Goal: Task Accomplishment & Management: Manage account settings

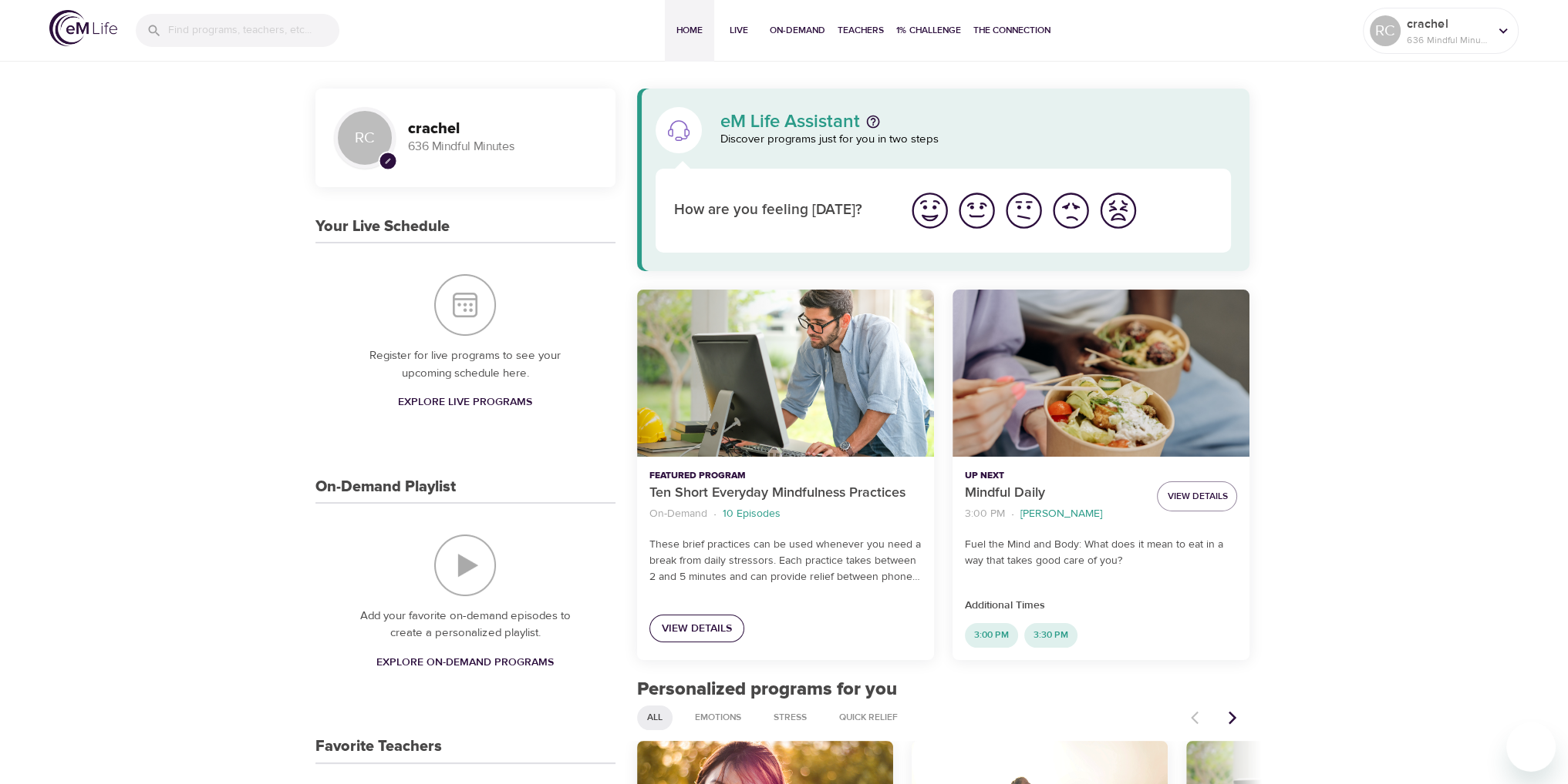
click at [722, 628] on span "View Details" at bounding box center [696, 628] width 71 height 19
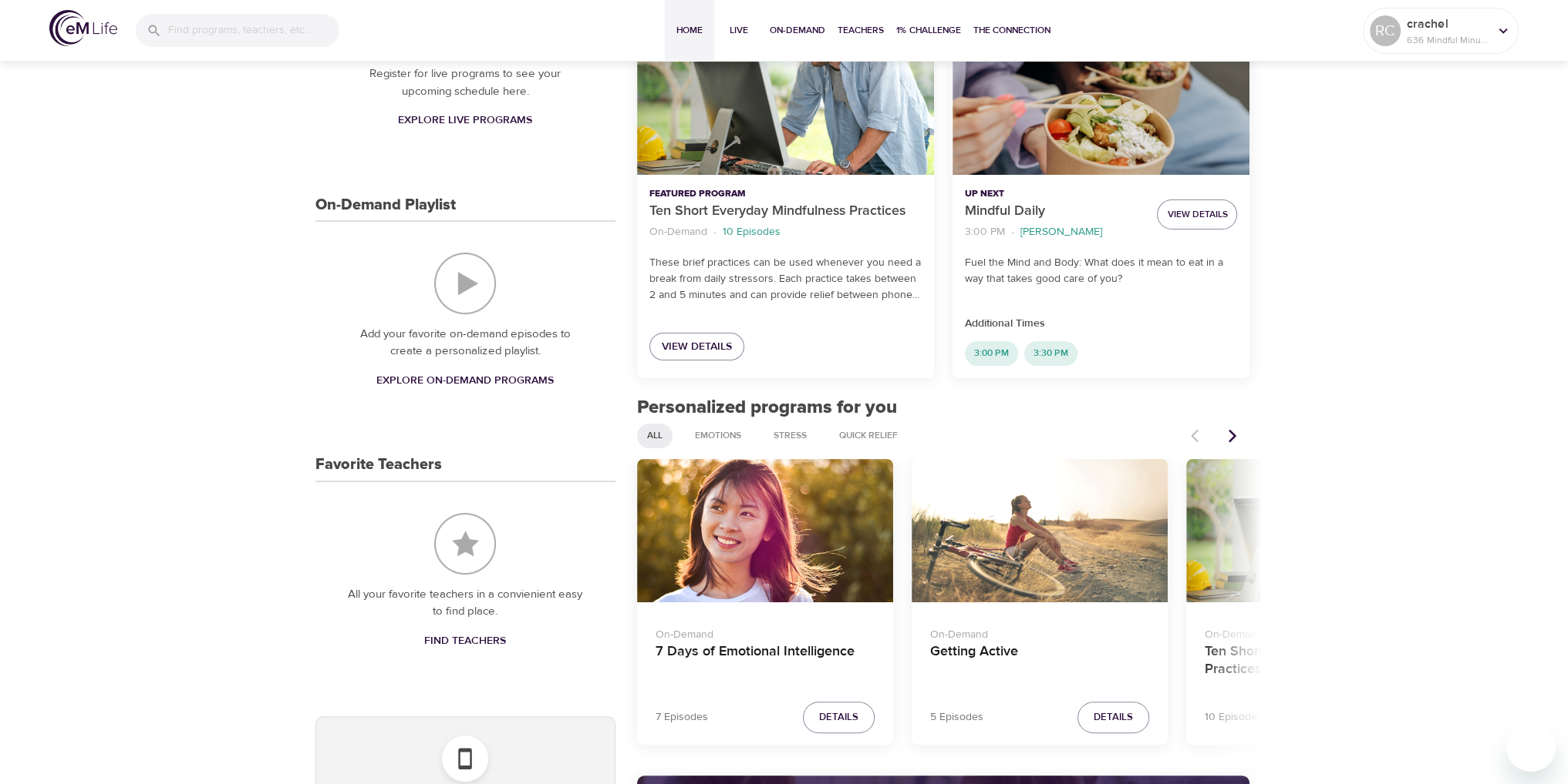
click at [1233, 442] on icon "Next items" at bounding box center [1232, 437] width 16 height 16
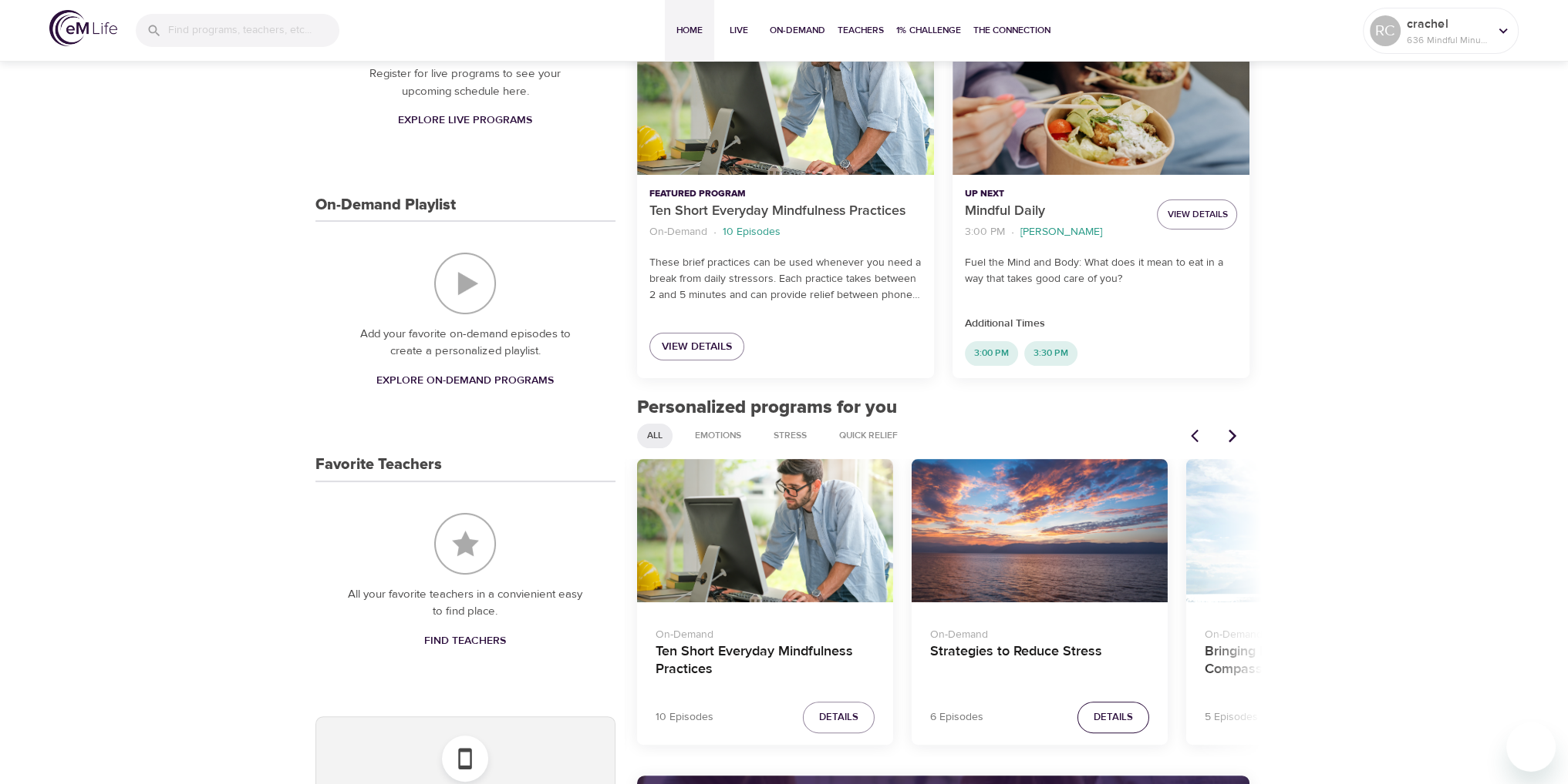
click at [1113, 716] on span "Details" at bounding box center [1113, 718] width 40 height 18
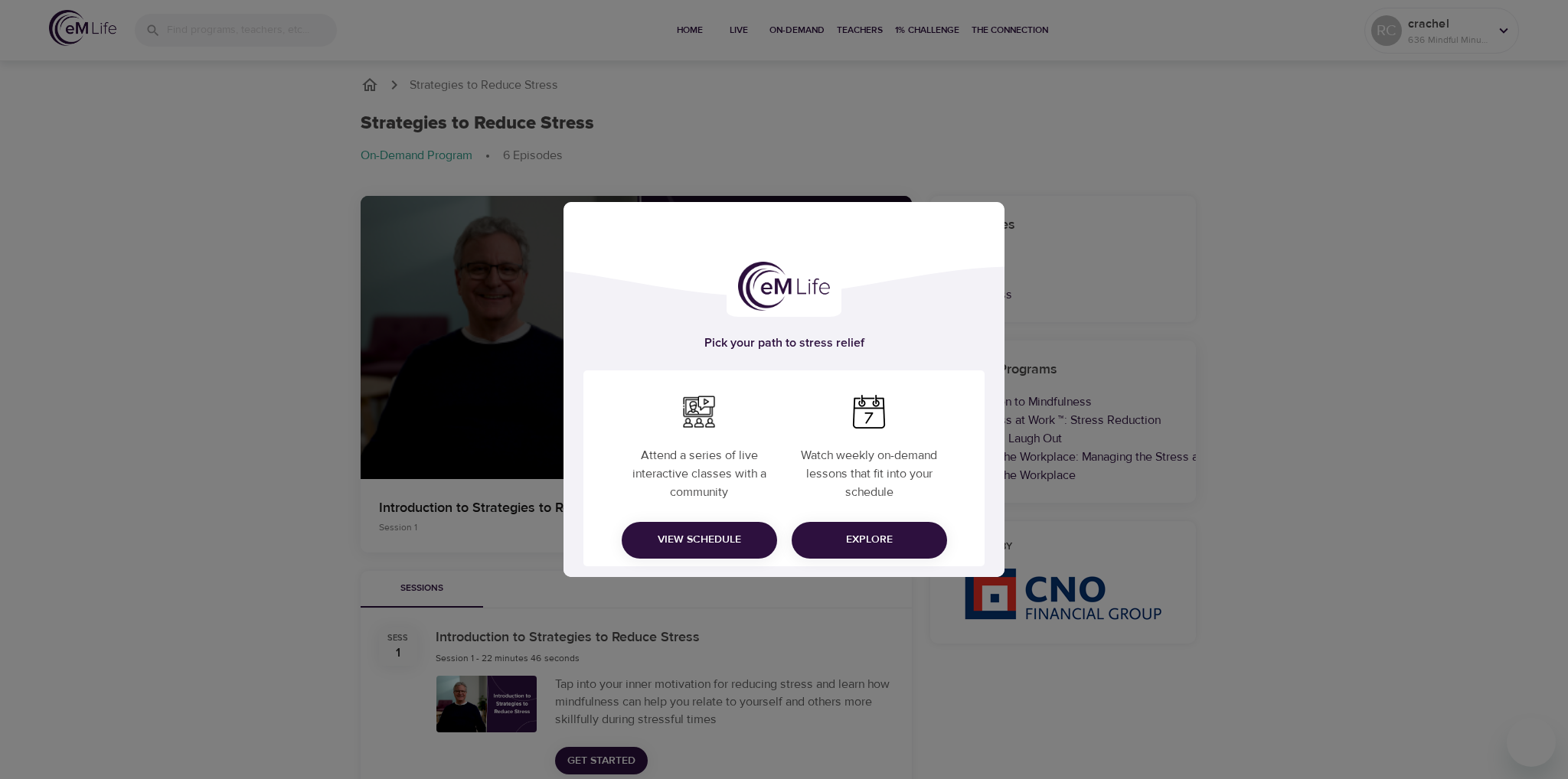
click at [1394, 276] on div "Pick your path to stress relief Attend a series of live interactive classes wit…" at bounding box center [784, 390] width 1568 height 779
click at [1408, 338] on div "Pick your path to stress relief Attend a series of live interactive classes wit…" at bounding box center [784, 390] width 1568 height 779
click at [901, 525] on button "Explore" at bounding box center [870, 540] width 156 height 36
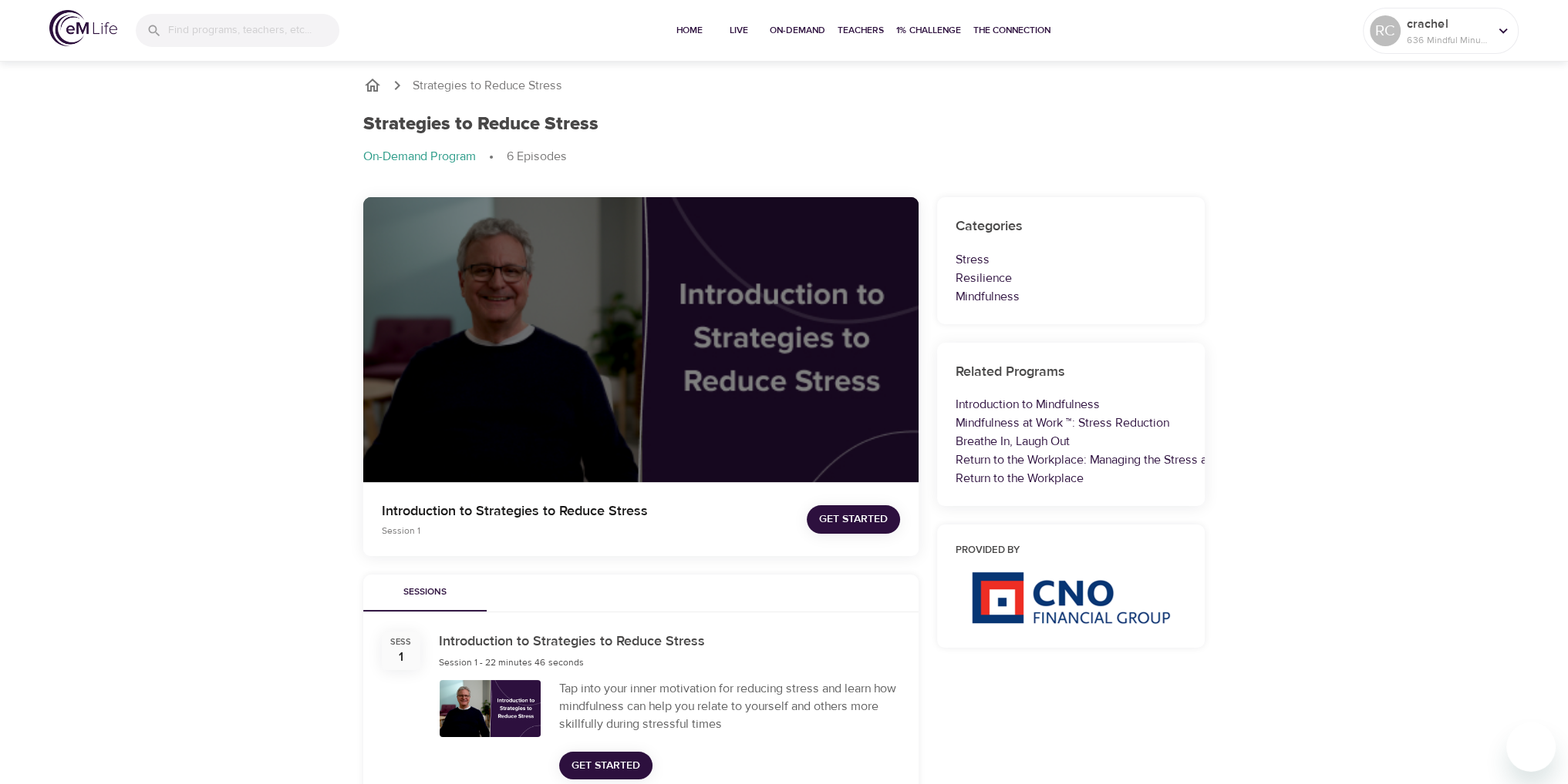
click at [1497, 377] on div "Strategies to Reduce Stress Strategies to Reduce Stress On-Demand Program 6 Epi…" at bounding box center [784, 763] width 1568 height 1411
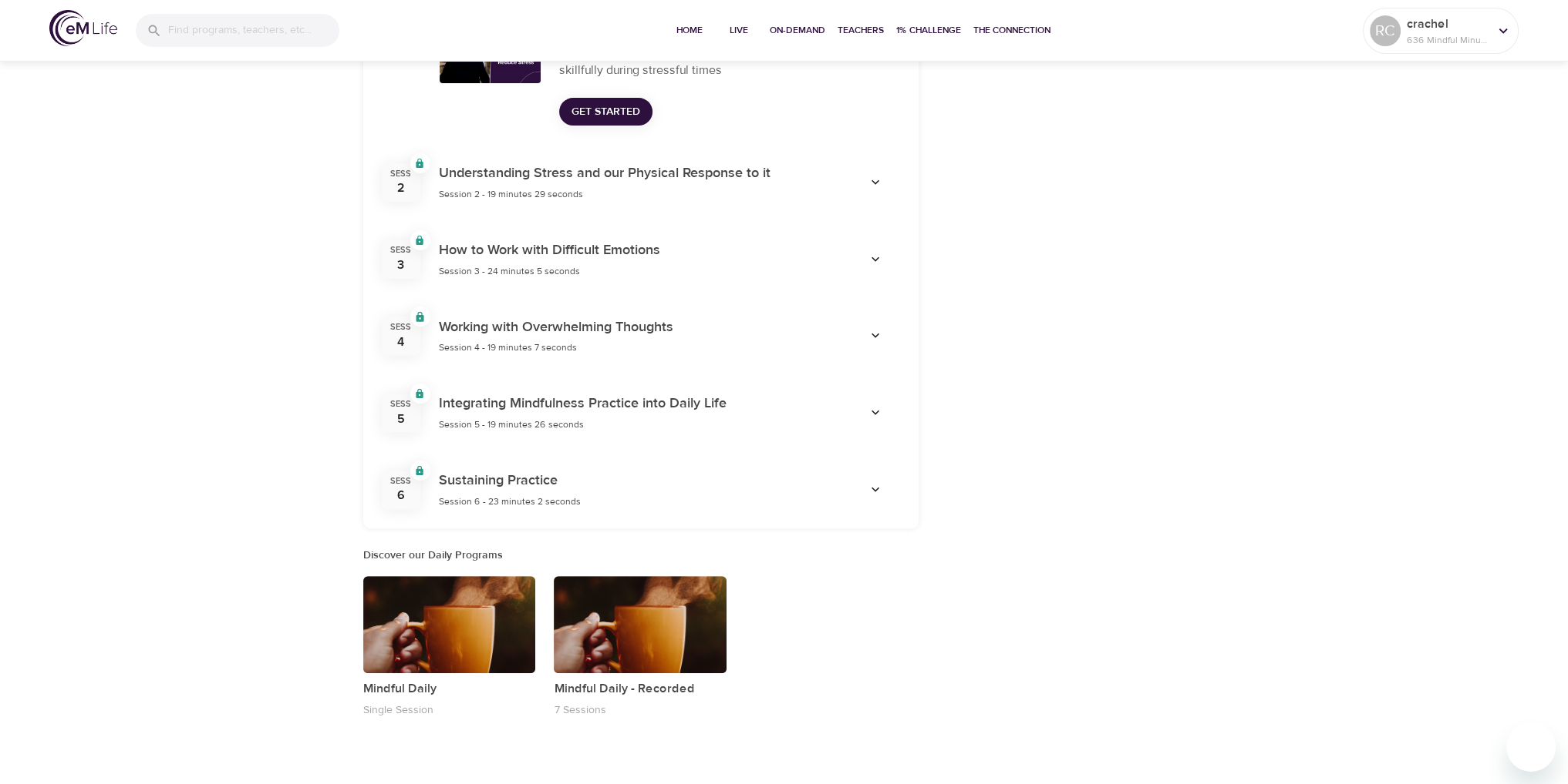
scroll to position [685, 0]
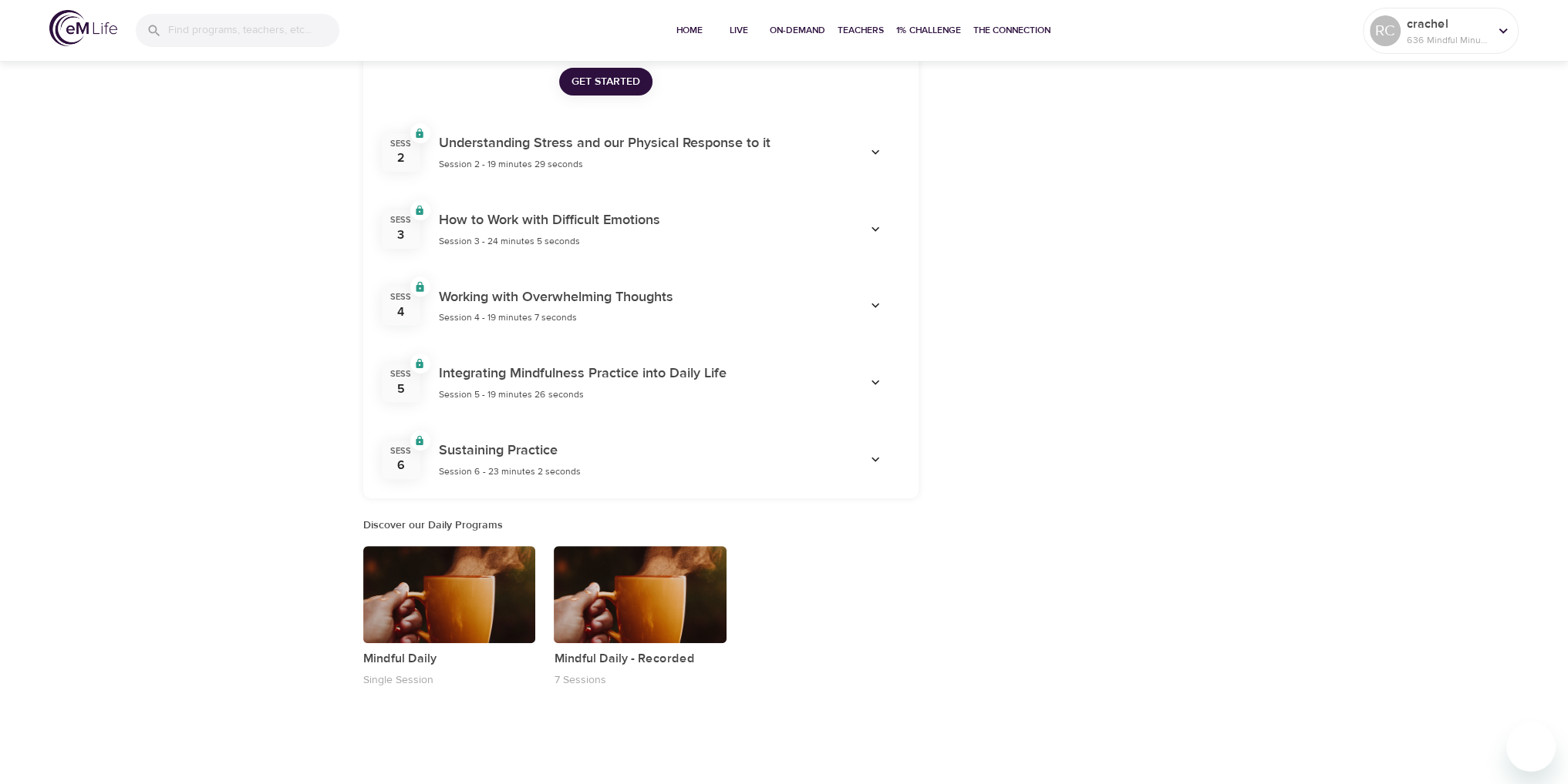
click at [437, 578] on div "button" at bounding box center [450, 595] width 173 height 97
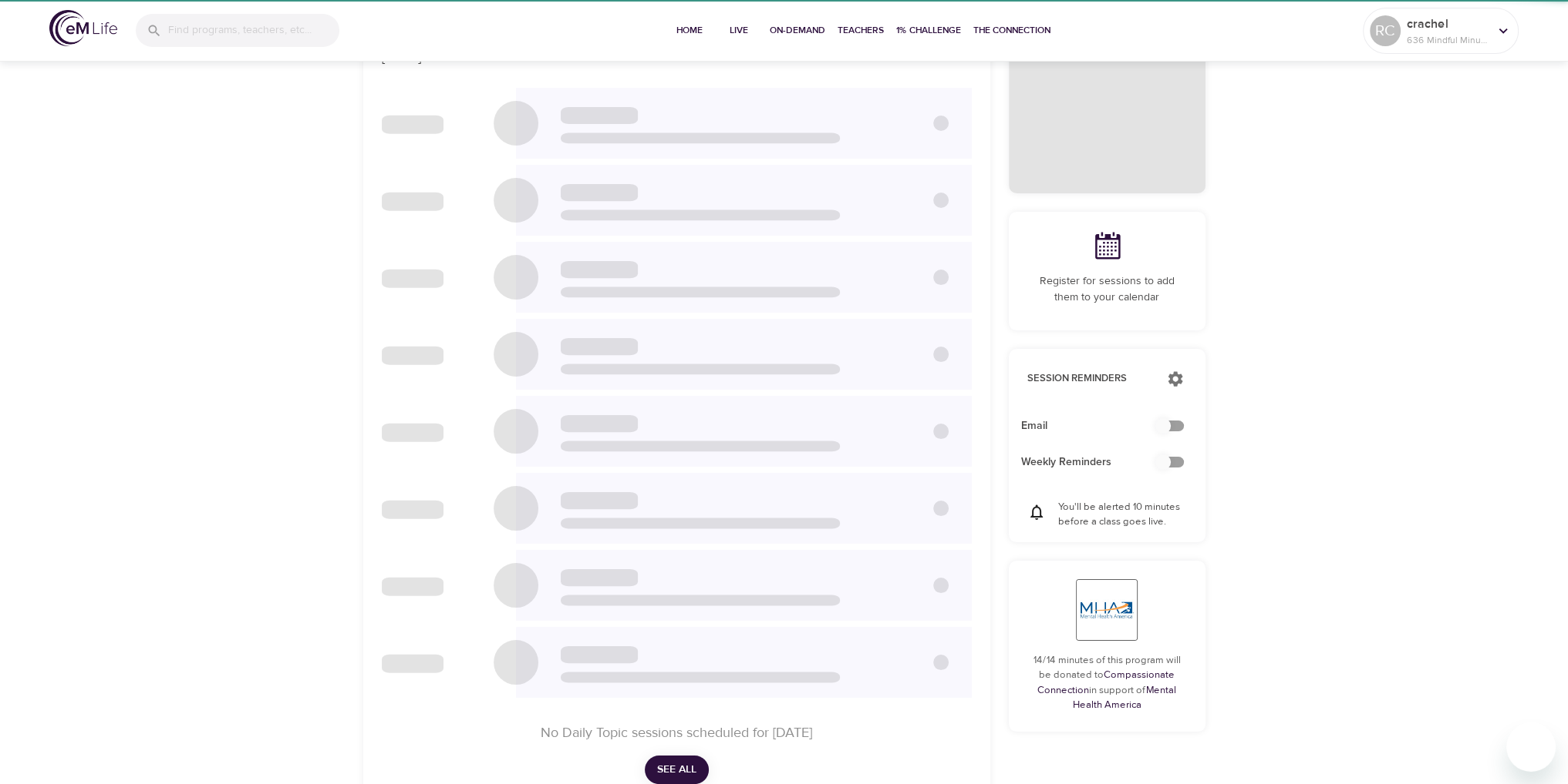
checkbox input "true"
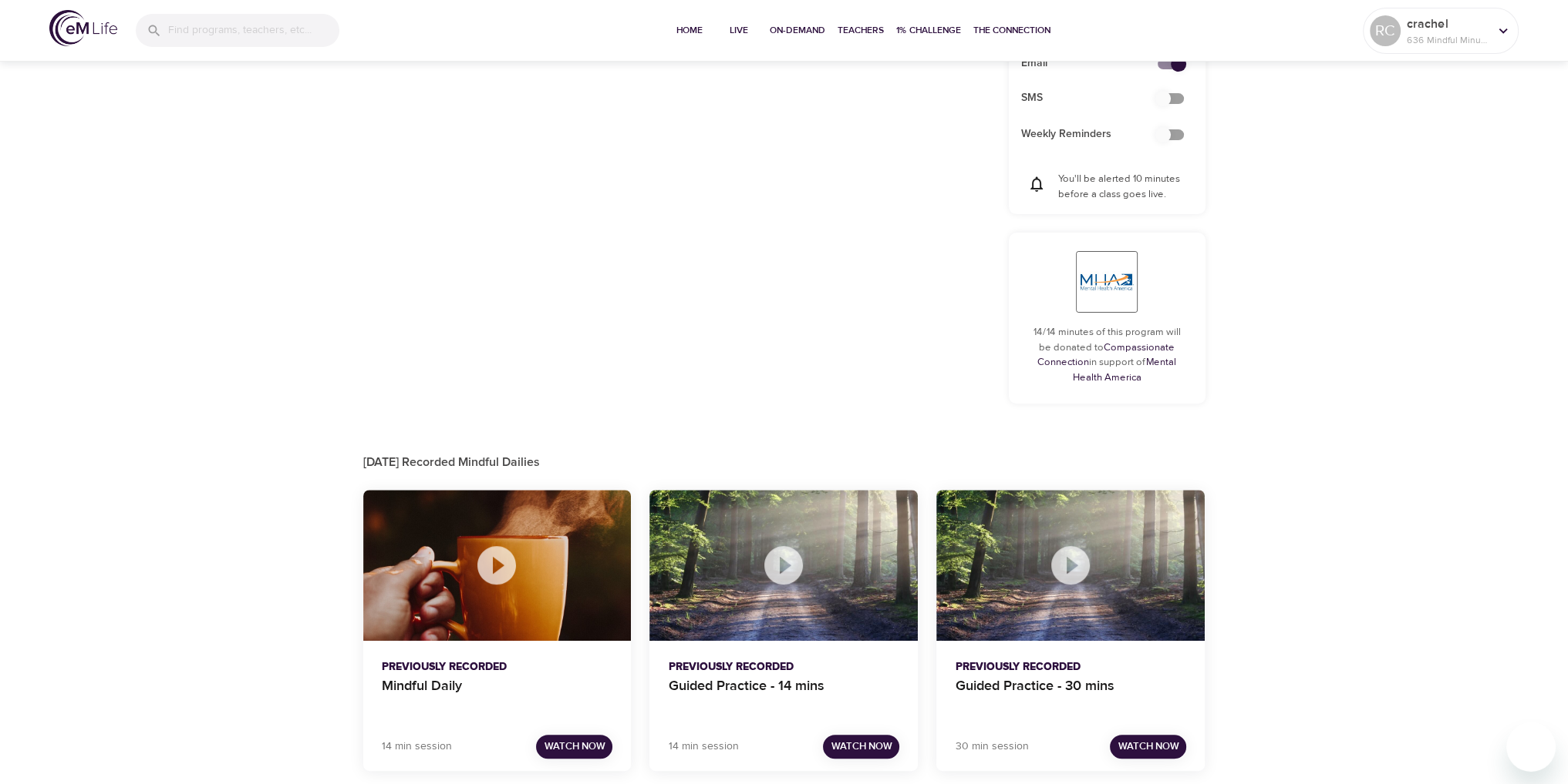
scroll to position [588, 0]
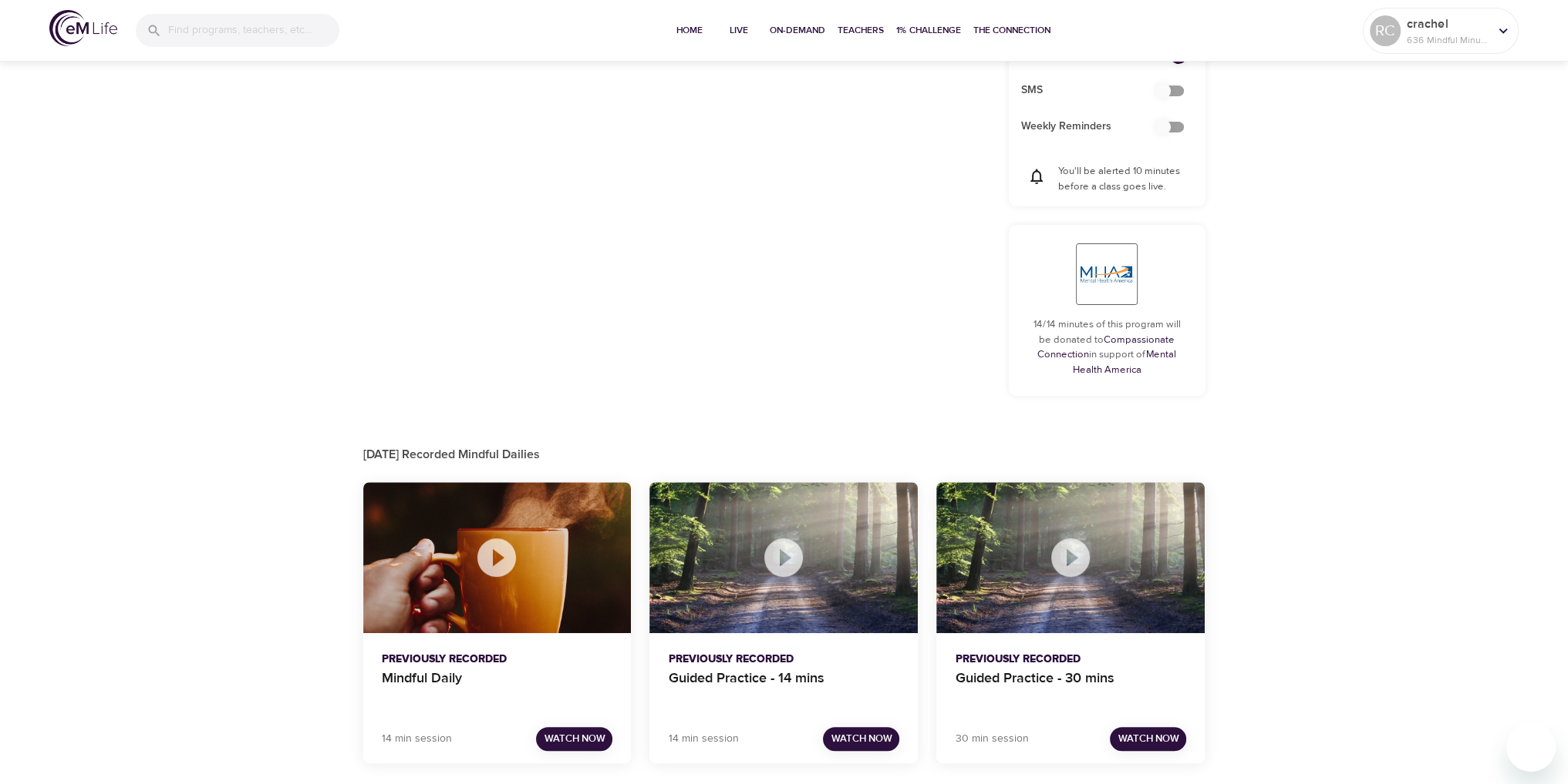
click at [867, 740] on span "Watch Now" at bounding box center [860, 739] width 61 height 18
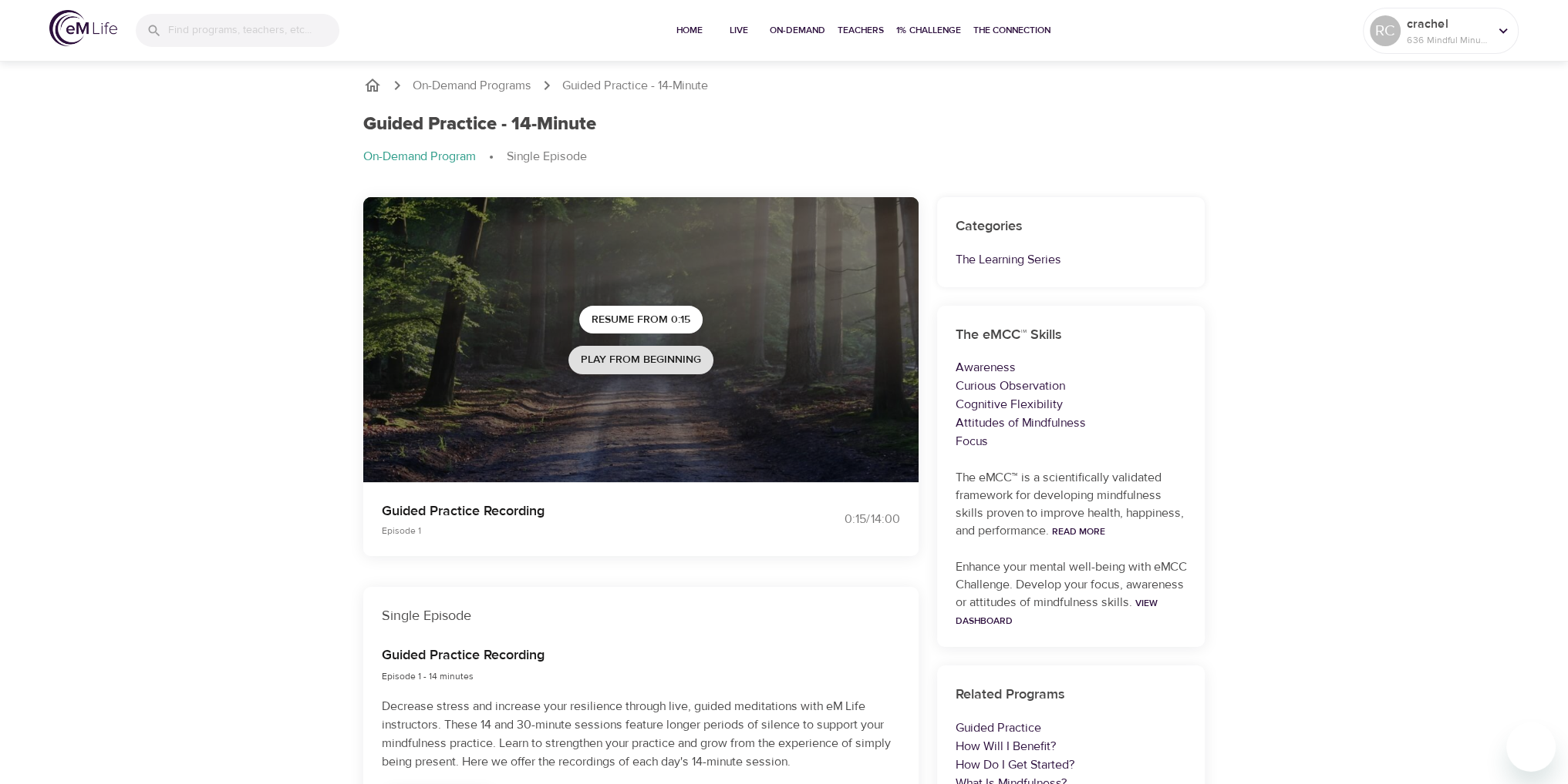
click at [688, 360] on span "Play from beginning" at bounding box center [641, 359] width 120 height 19
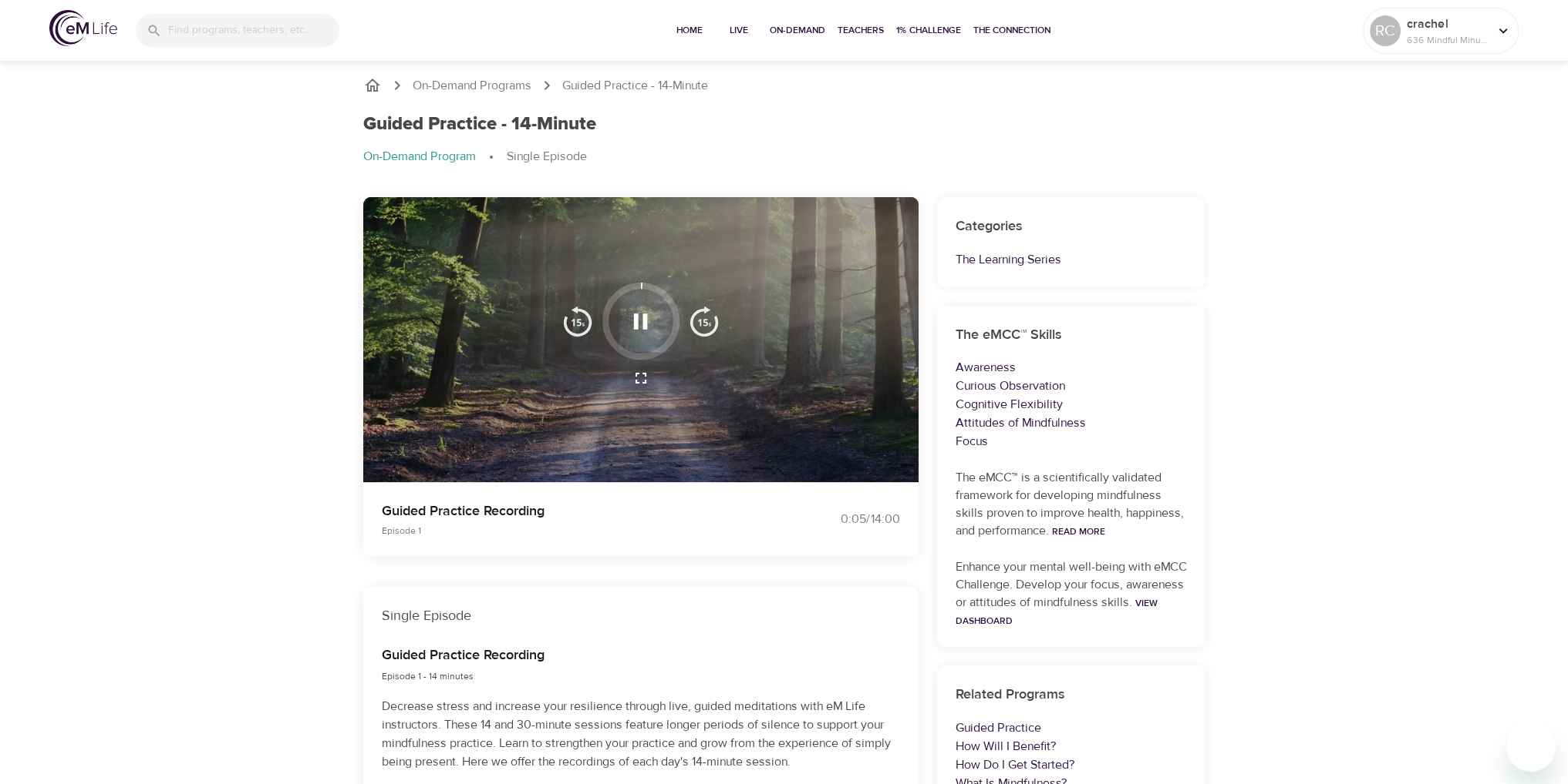
click at [888, 372] on div at bounding box center [641, 340] width 555 height 286
click at [793, 391] on div at bounding box center [641, 340] width 555 height 286
click at [744, 388] on div at bounding box center [641, 340] width 555 height 286
click at [637, 319] on icon "button" at bounding box center [641, 322] width 14 height 16
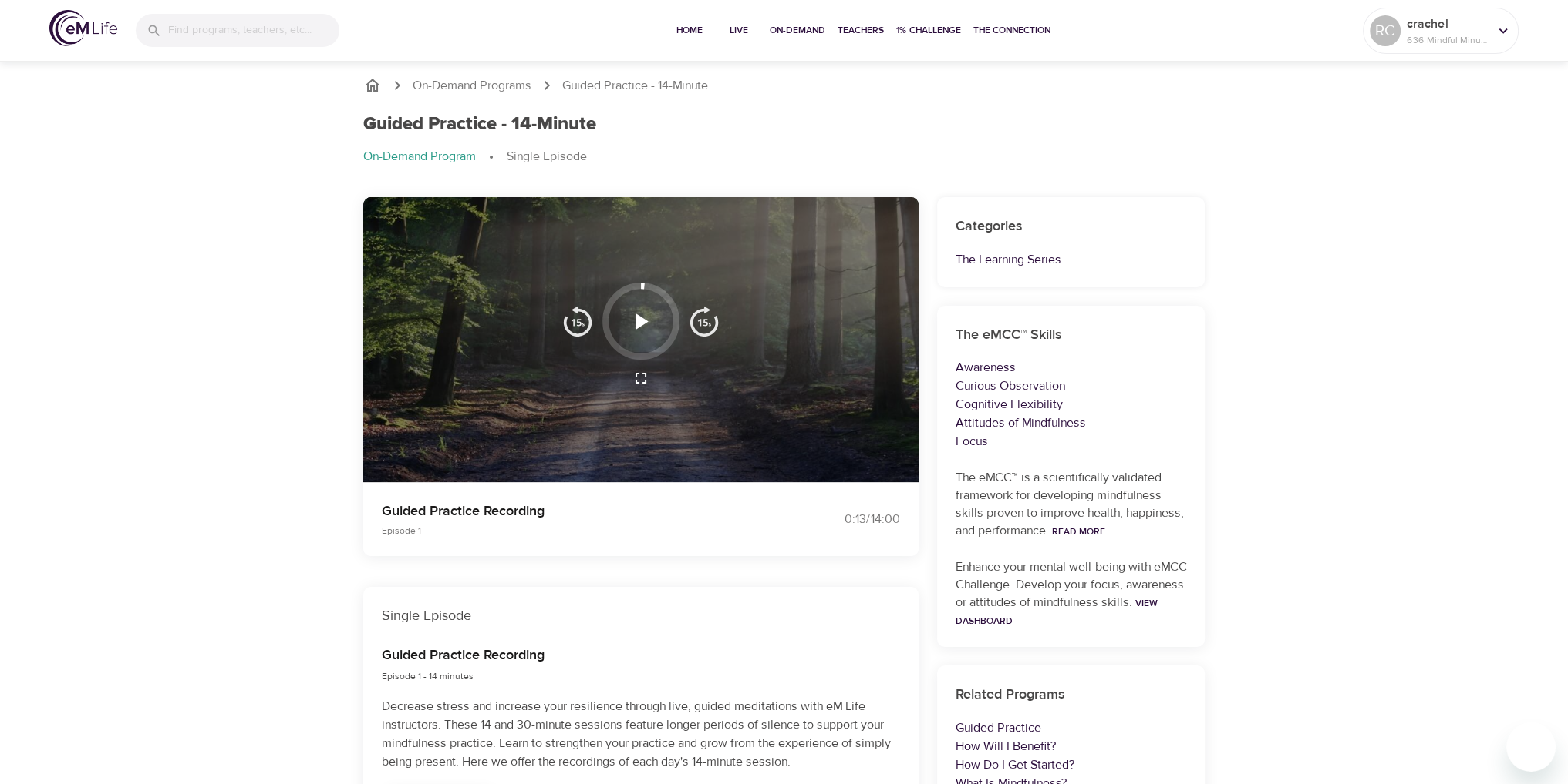
click at [637, 321] on icon "button" at bounding box center [642, 322] width 12 height 16
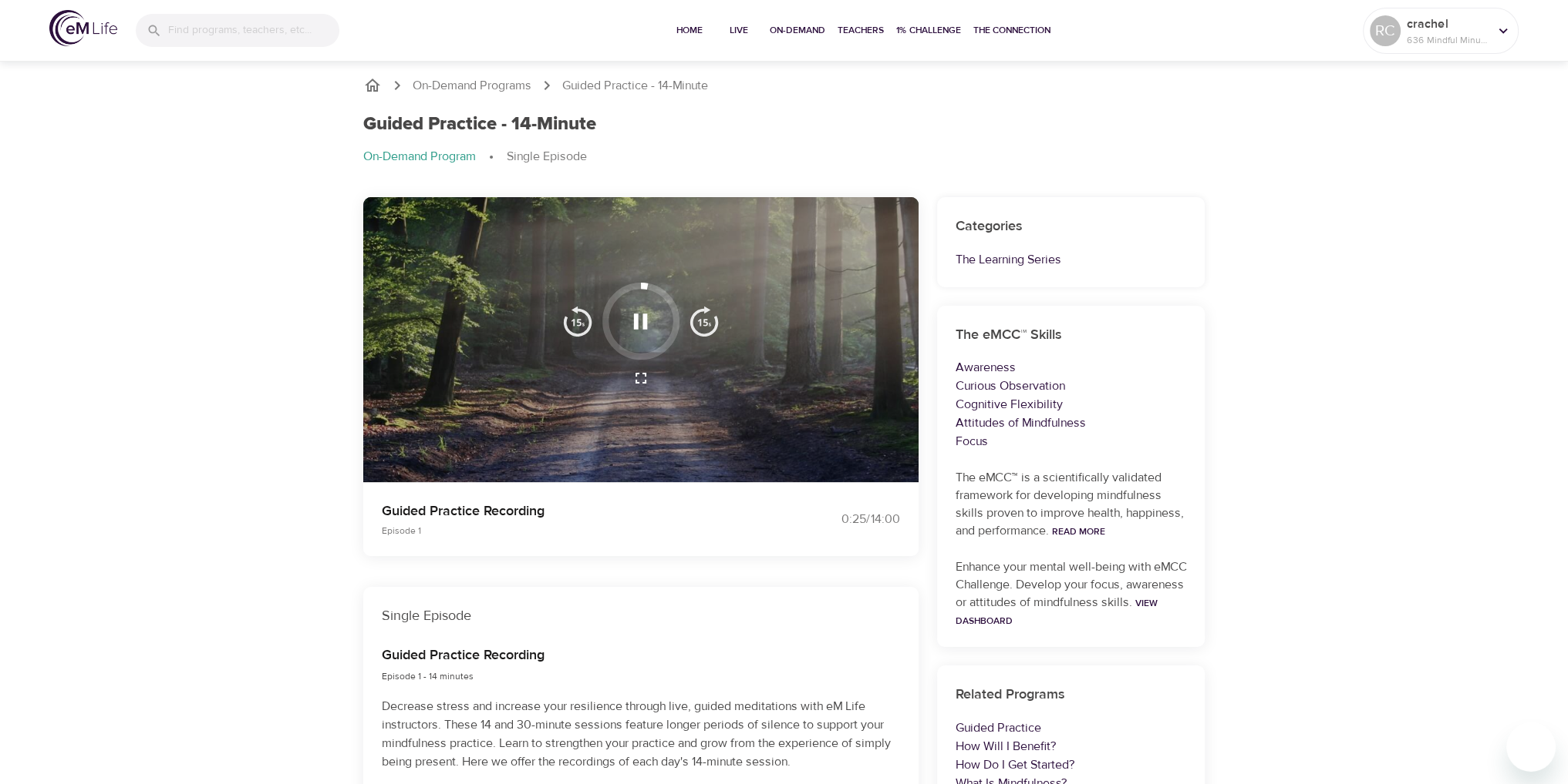
click at [1409, 296] on div "On-Demand Programs Guided Practice - 14-Minute Guided Practice - 14-Minute On-D…" at bounding box center [784, 562] width 1568 height 1009
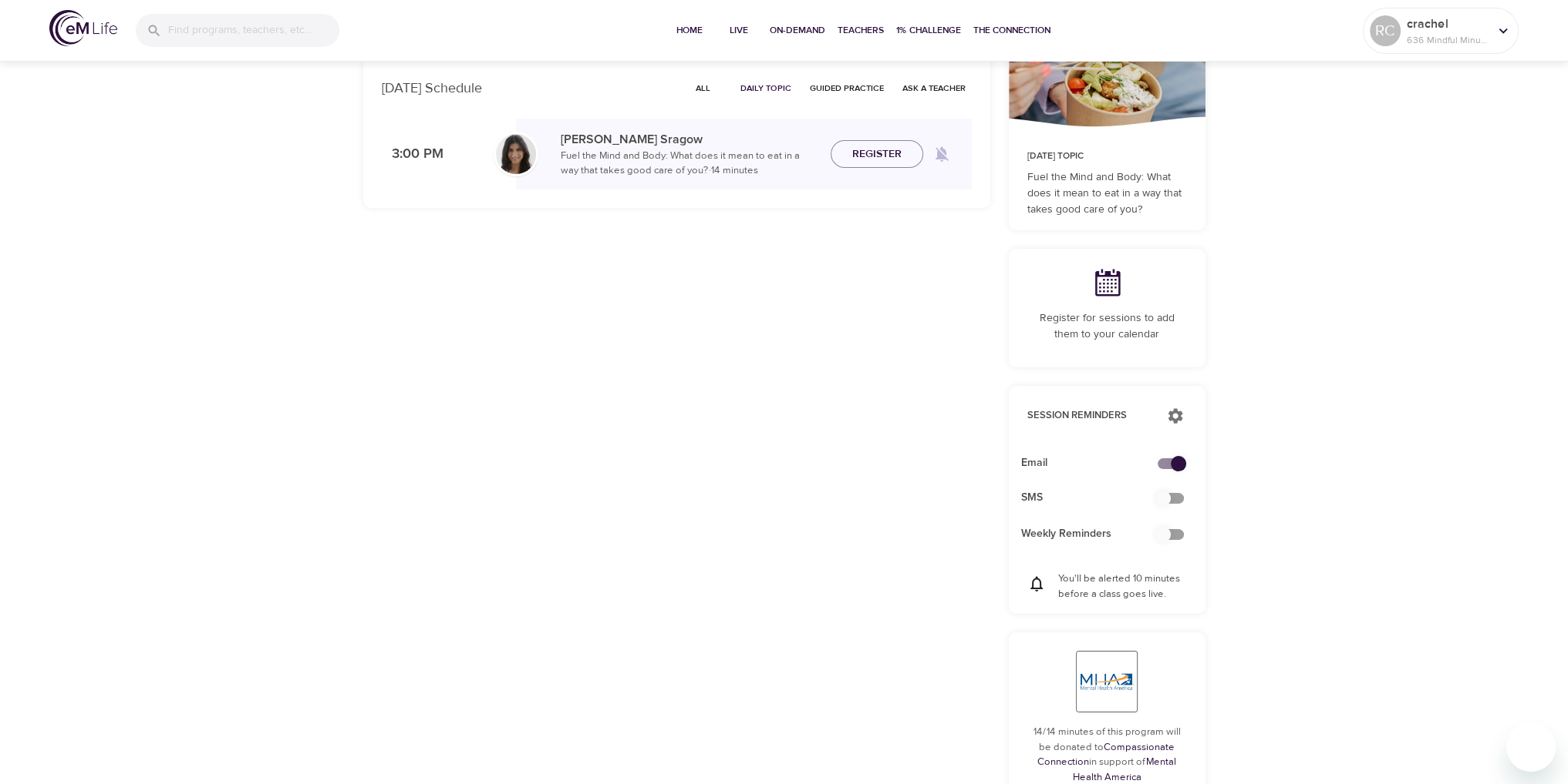
checkbox input "true"
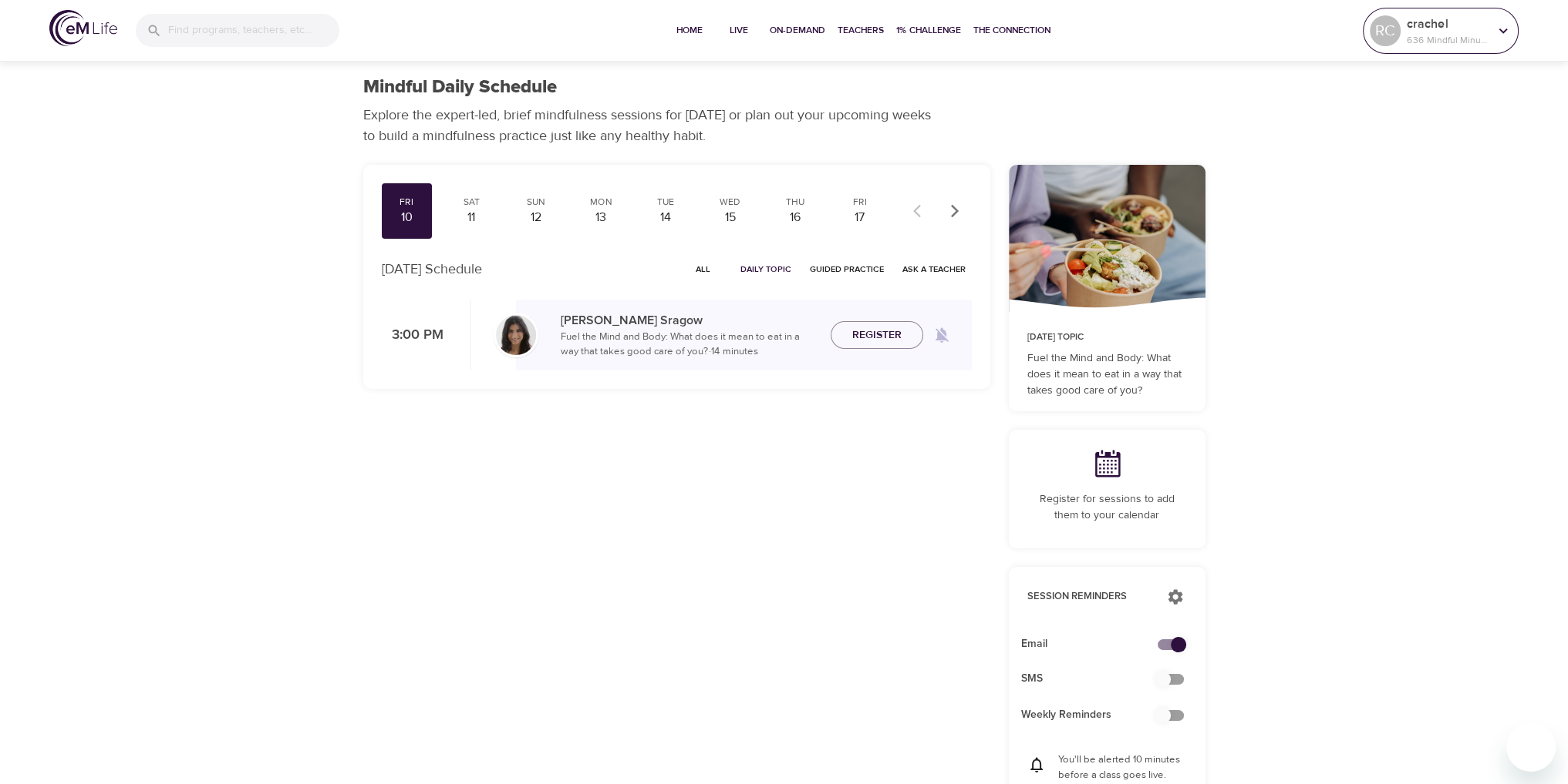
click at [1489, 36] on div "crachel 636 Mindful Minutes" at bounding box center [1447, 31] width 88 height 39
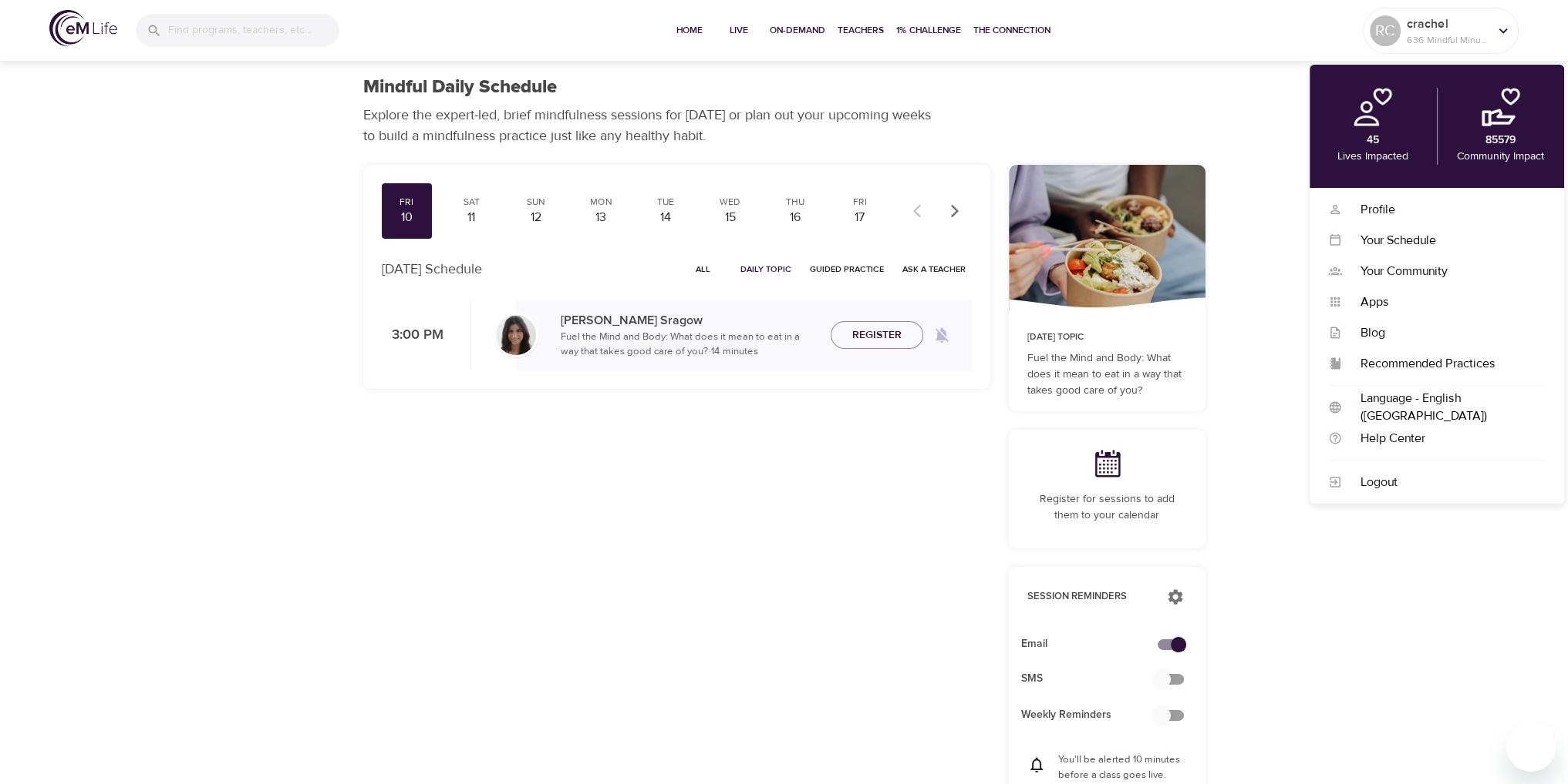
click at [1221, 82] on div "Mindful Daily Schedule Explore the expert-led, brief mindfulness sessions for […" at bounding box center [784, 111] width 879 height 107
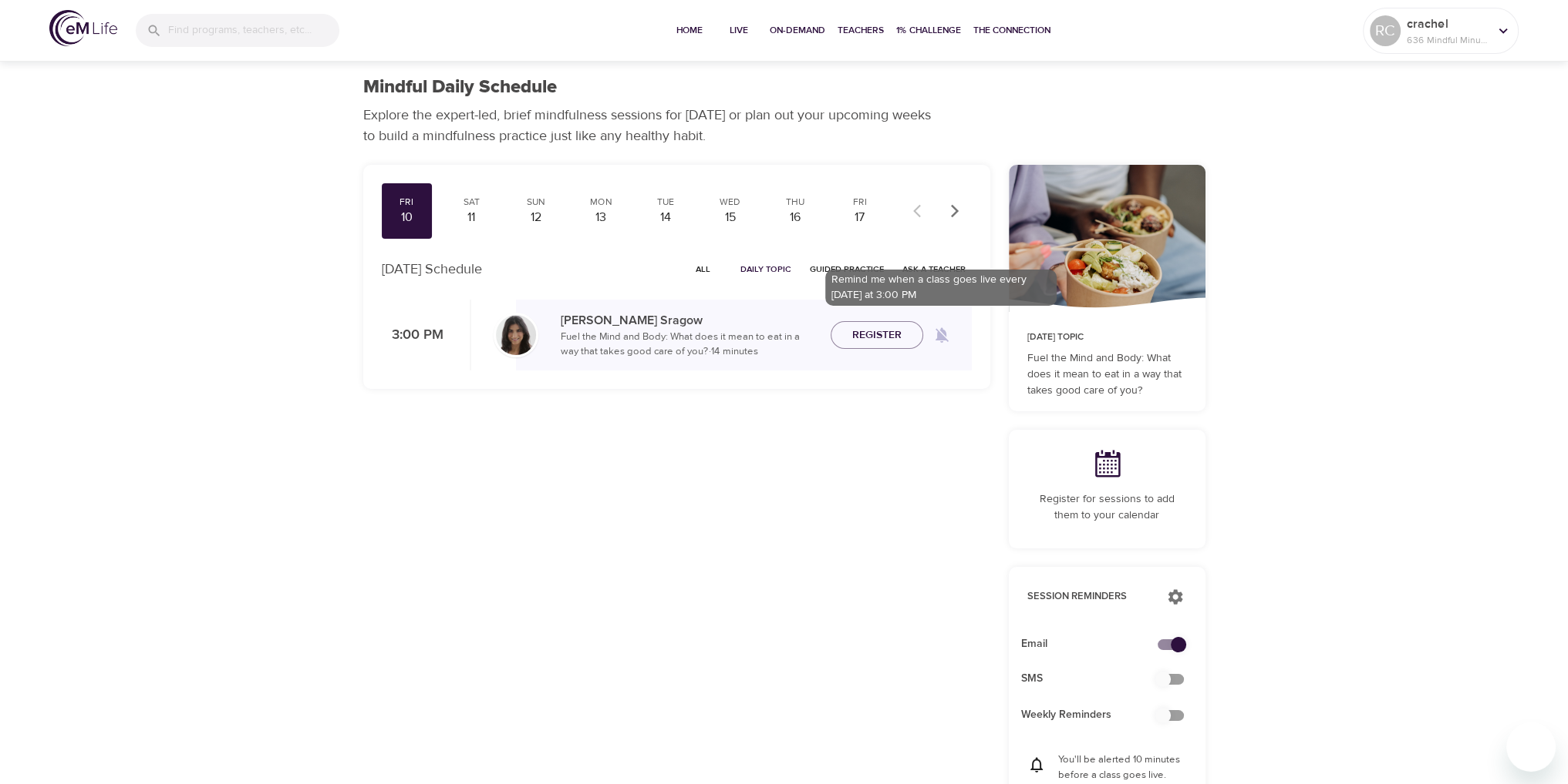
click at [943, 336] on icon at bounding box center [941, 336] width 13 height 16
checkbox input "true"
click at [945, 336] on icon at bounding box center [941, 334] width 19 height 19
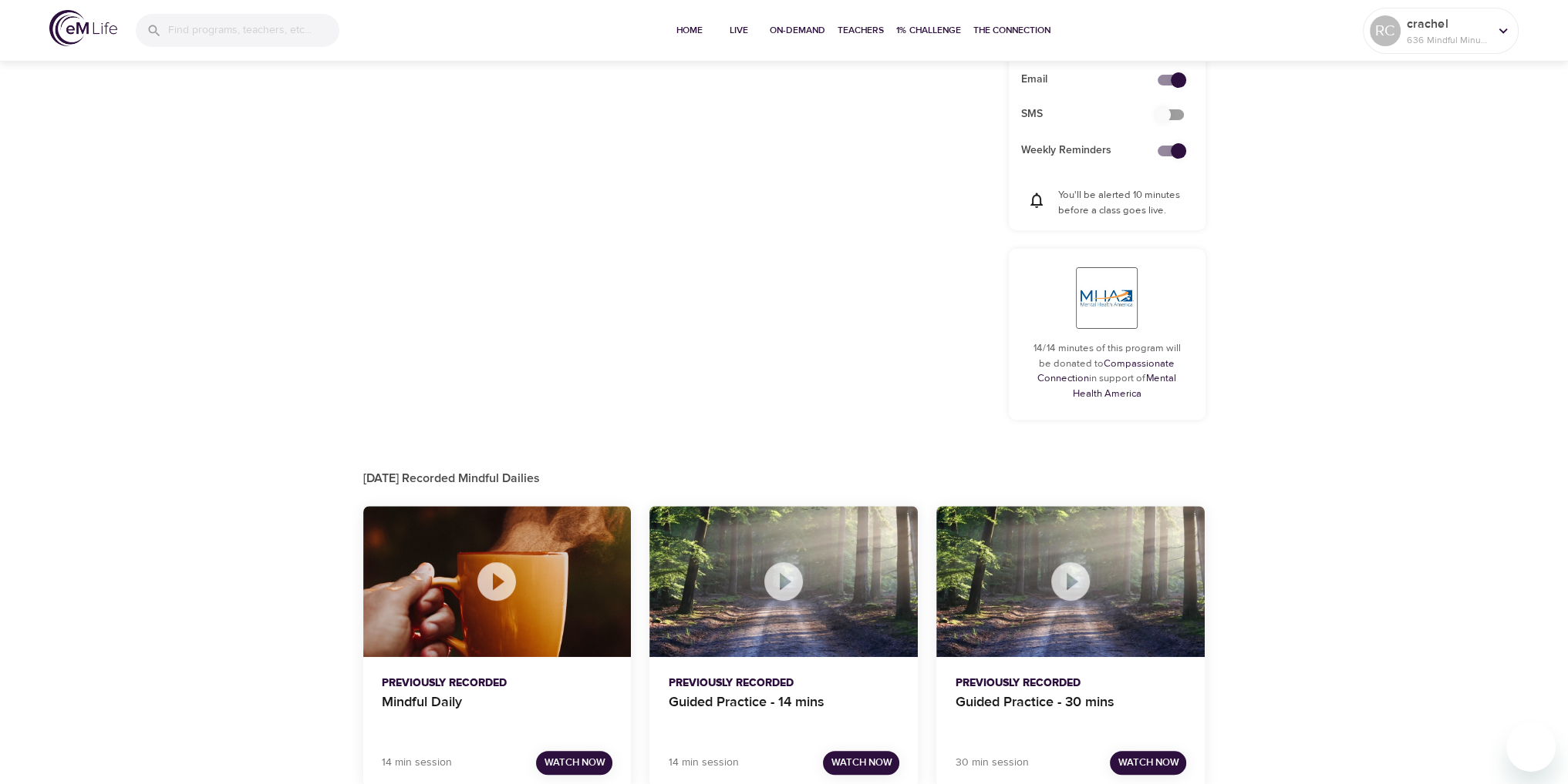
scroll to position [588, 0]
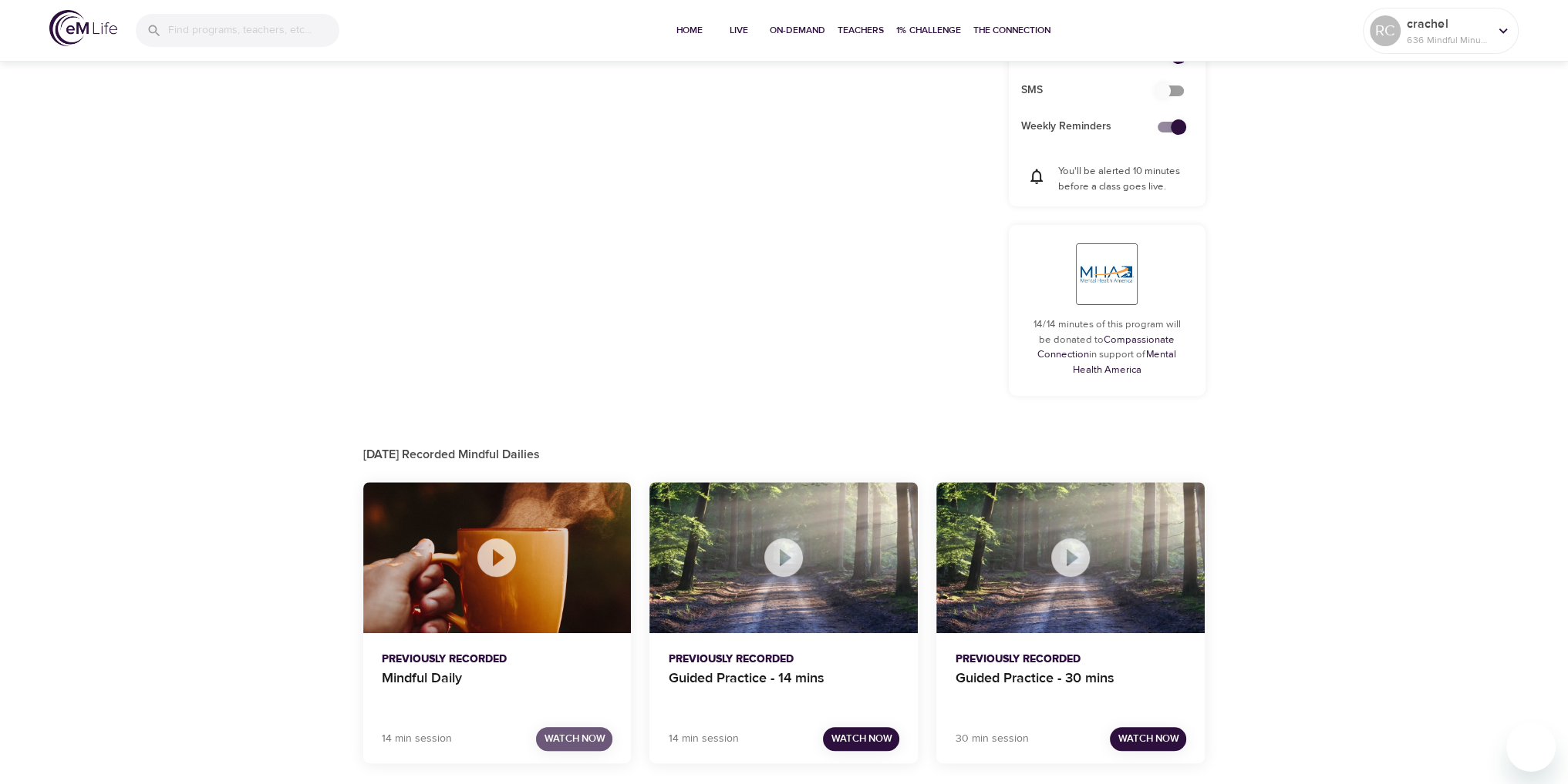
click at [554, 740] on span "Watch Now" at bounding box center [573, 739] width 61 height 18
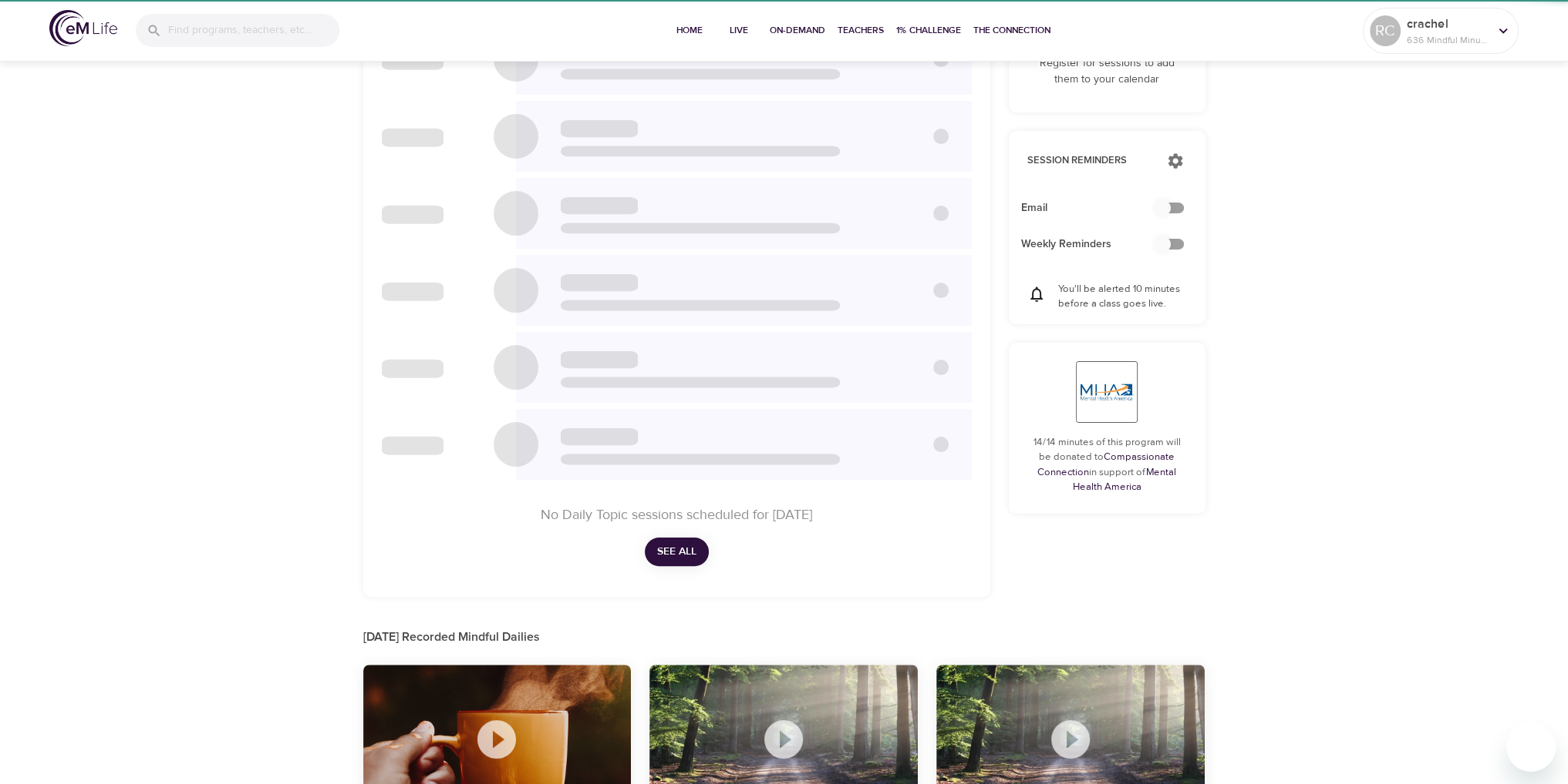
checkbox input "true"
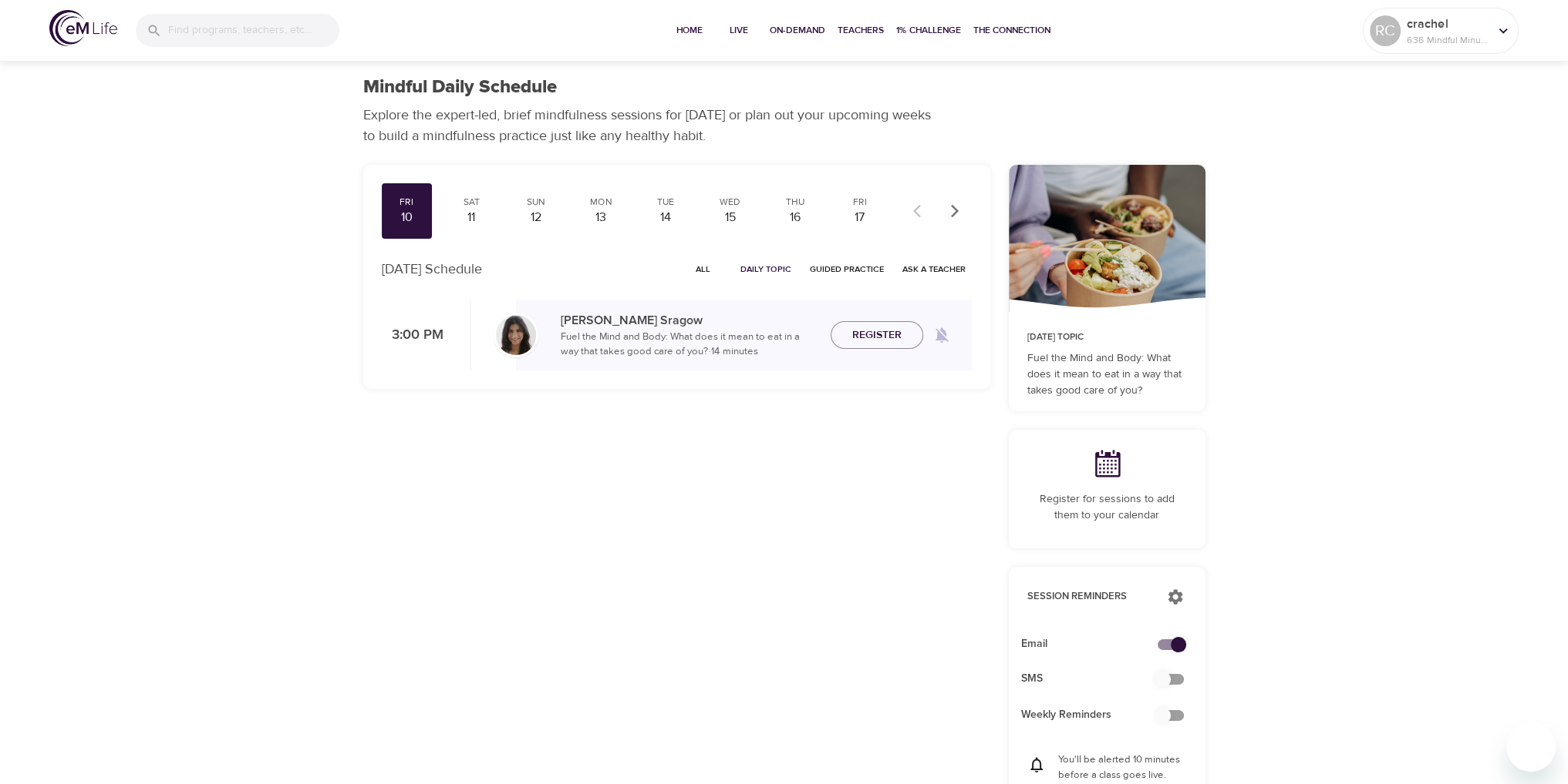
click at [89, 23] on img at bounding box center [83, 28] width 68 height 36
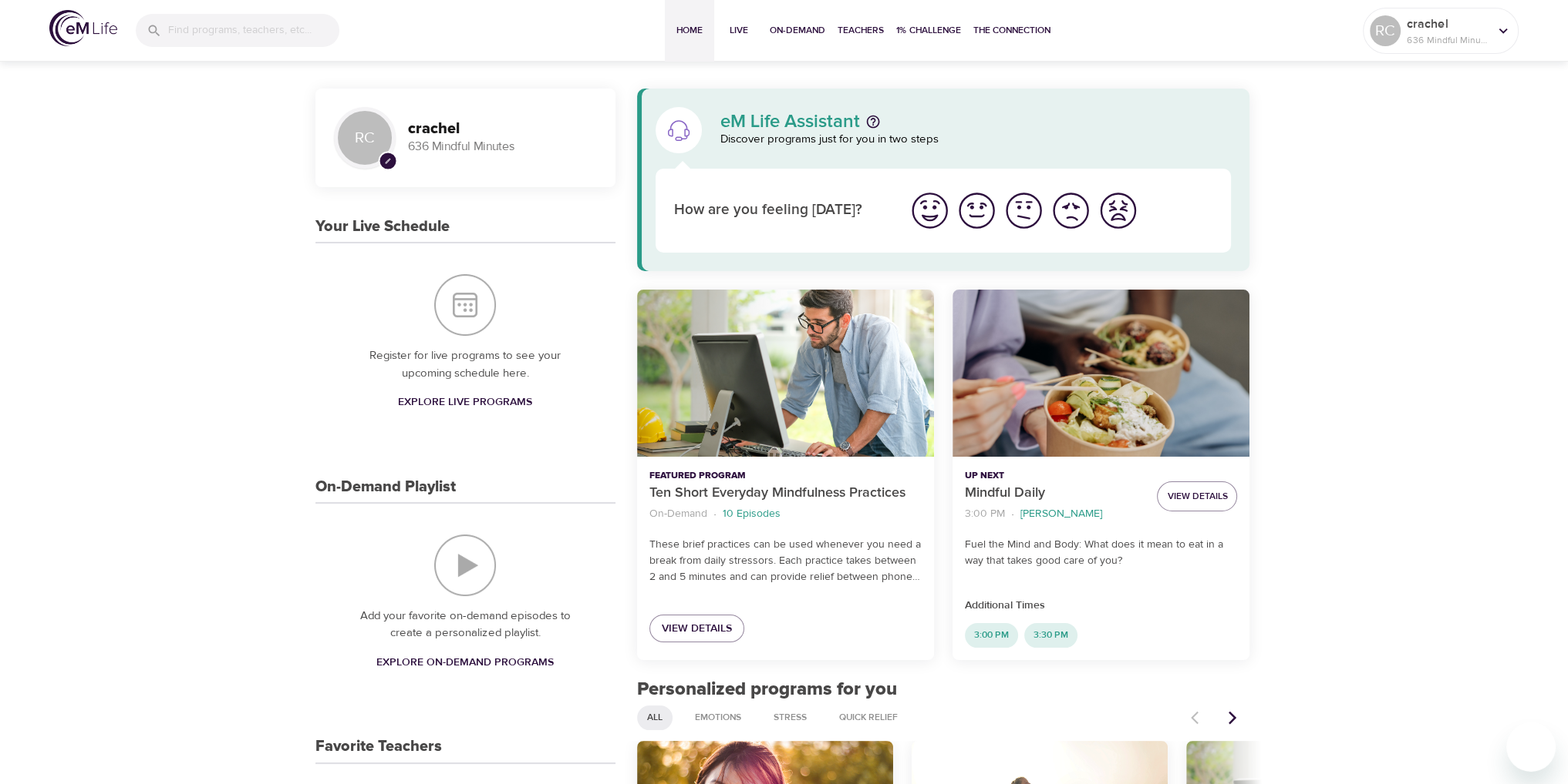
scroll to position [282, 0]
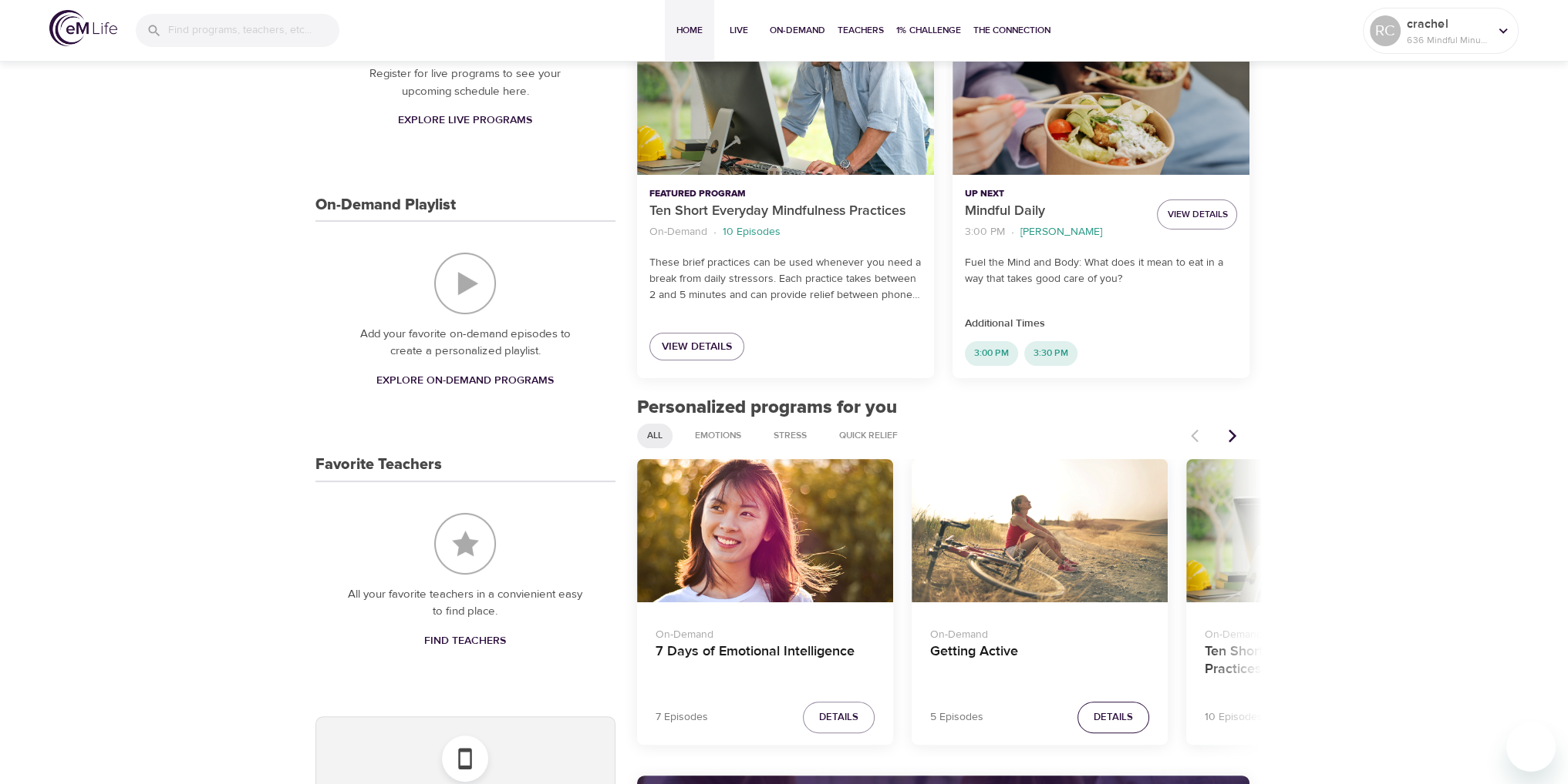
click at [1126, 715] on span "Details" at bounding box center [1113, 718] width 40 height 18
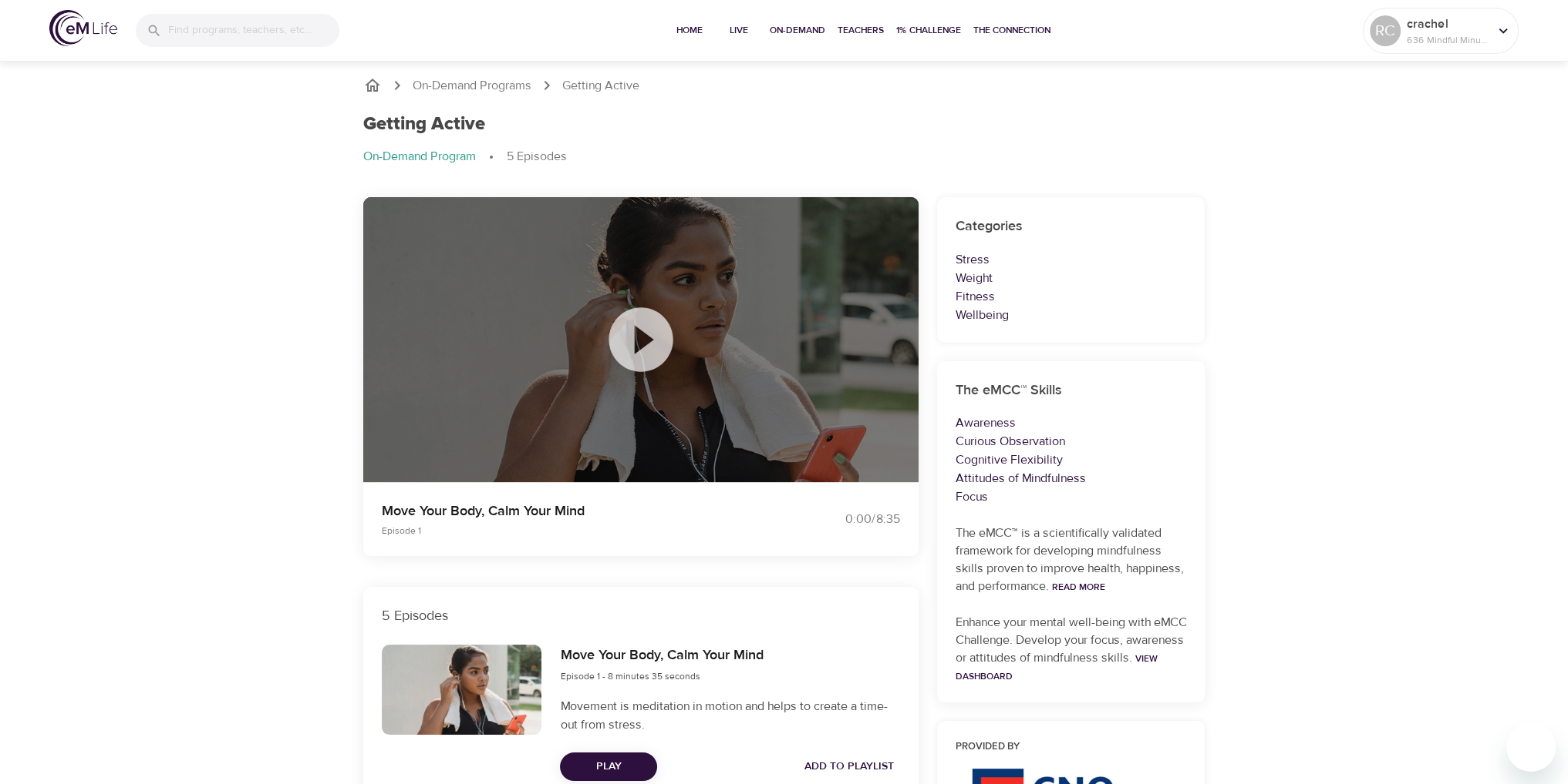
click at [654, 330] on icon at bounding box center [641, 339] width 64 height 64
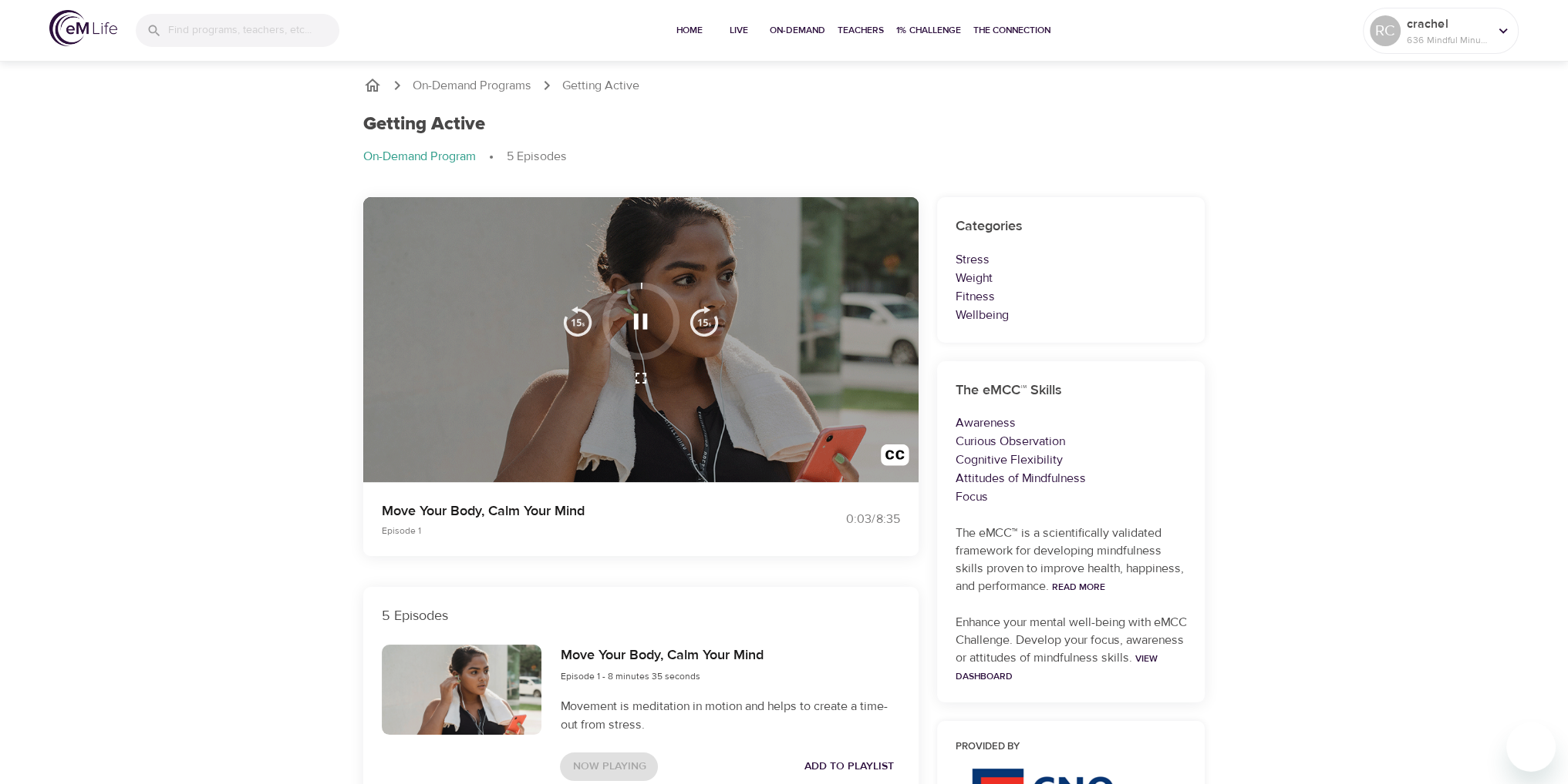
drag, startPoint x: 775, startPoint y: 323, endPoint x: 725, endPoint y: 358, distance: 61.0
drag, startPoint x: 725, startPoint y: 358, endPoint x: 823, endPoint y: 309, distance: 109.6
click at [823, 309] on div at bounding box center [641, 340] width 555 height 286
drag, startPoint x: 823, startPoint y: 309, endPoint x: 808, endPoint y: 250, distance: 60.9
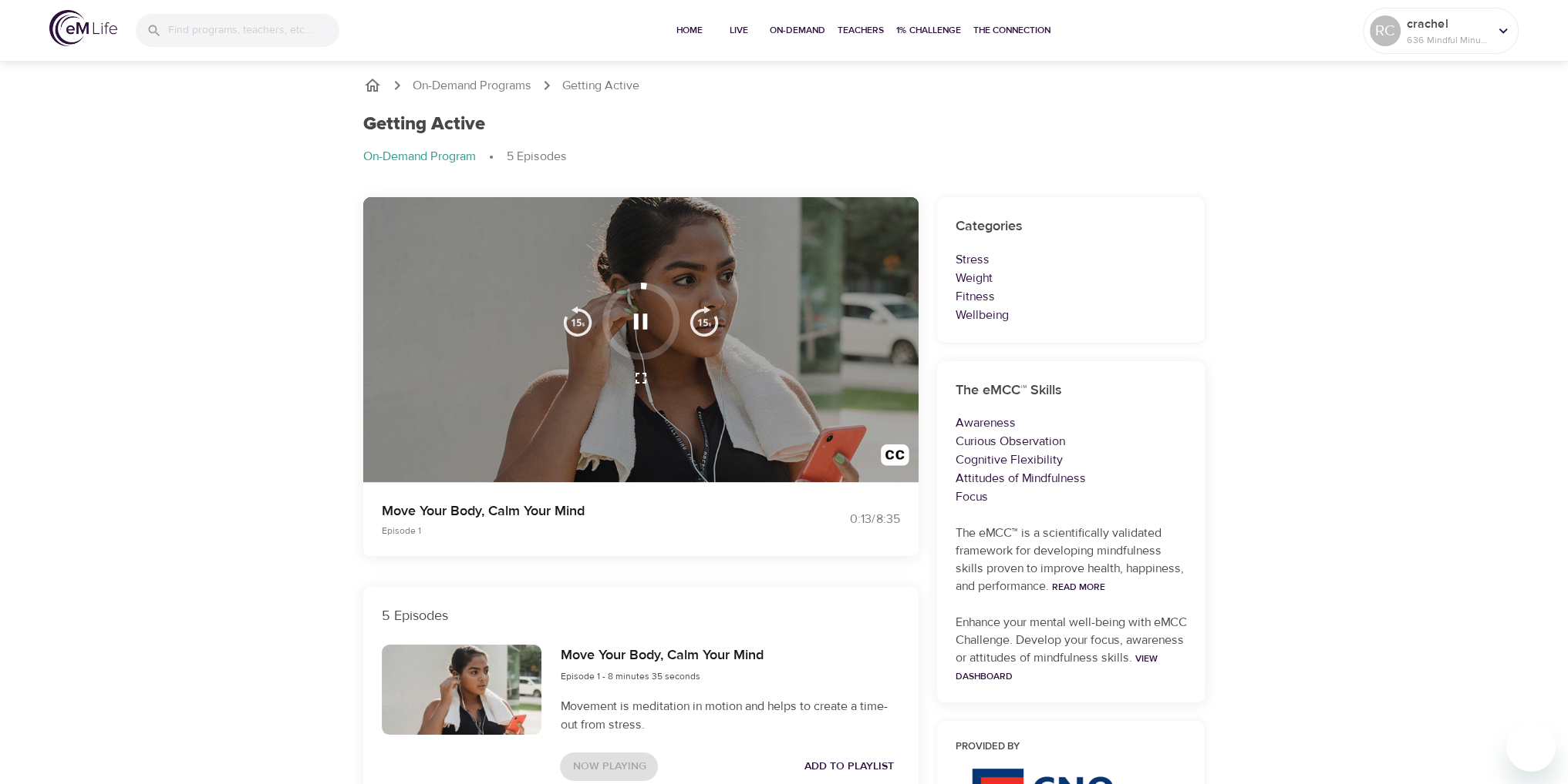
click at [808, 250] on div at bounding box center [641, 340] width 555 height 286
drag, startPoint x: 1347, startPoint y: 375, endPoint x: 1426, endPoint y: 398, distance: 82.3
click at [1458, 31] on p "crachel" at bounding box center [1447, 24] width 81 height 19
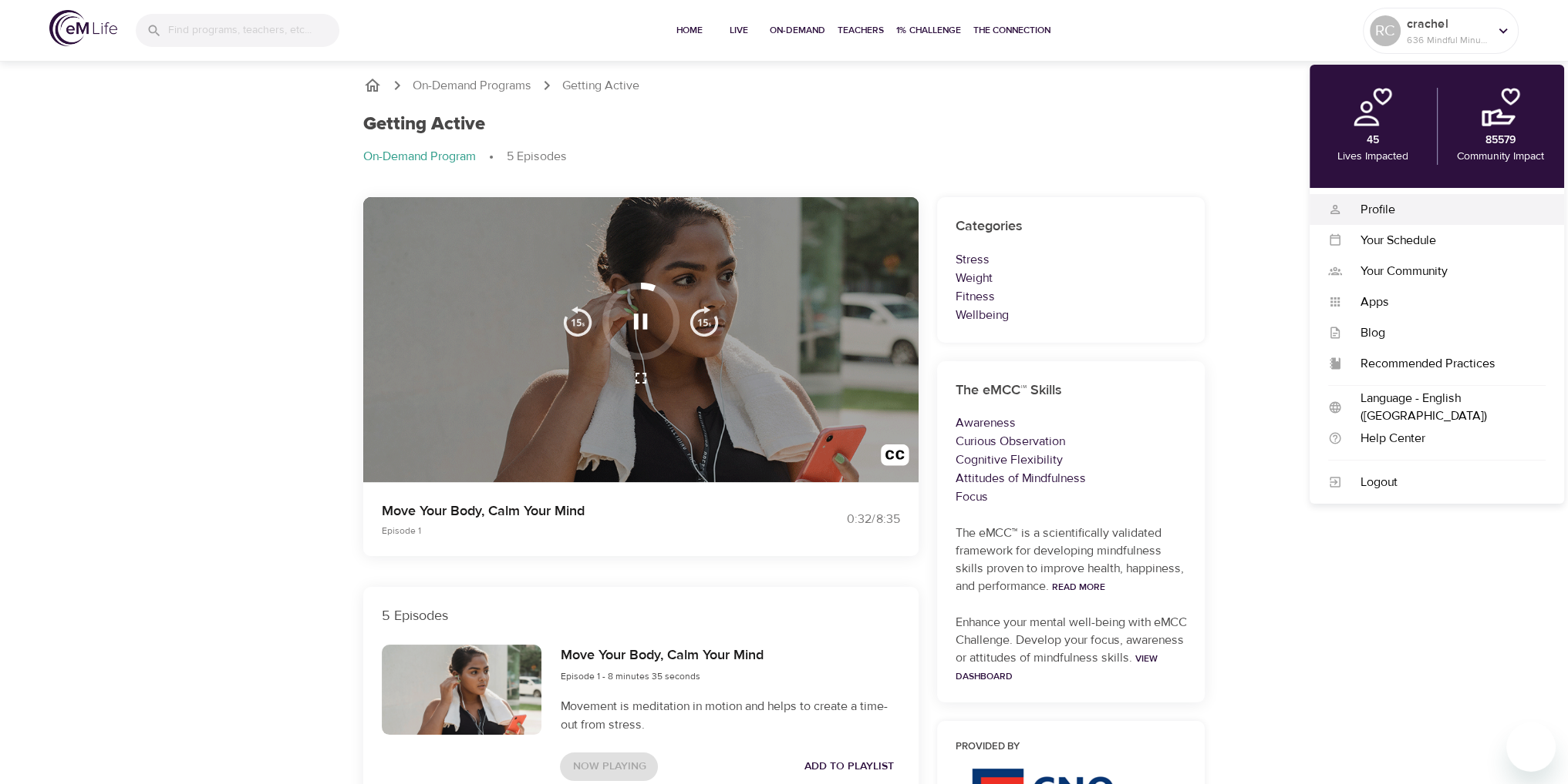
click at [1374, 210] on div "Profile" at bounding box center [1443, 210] width 204 height 18
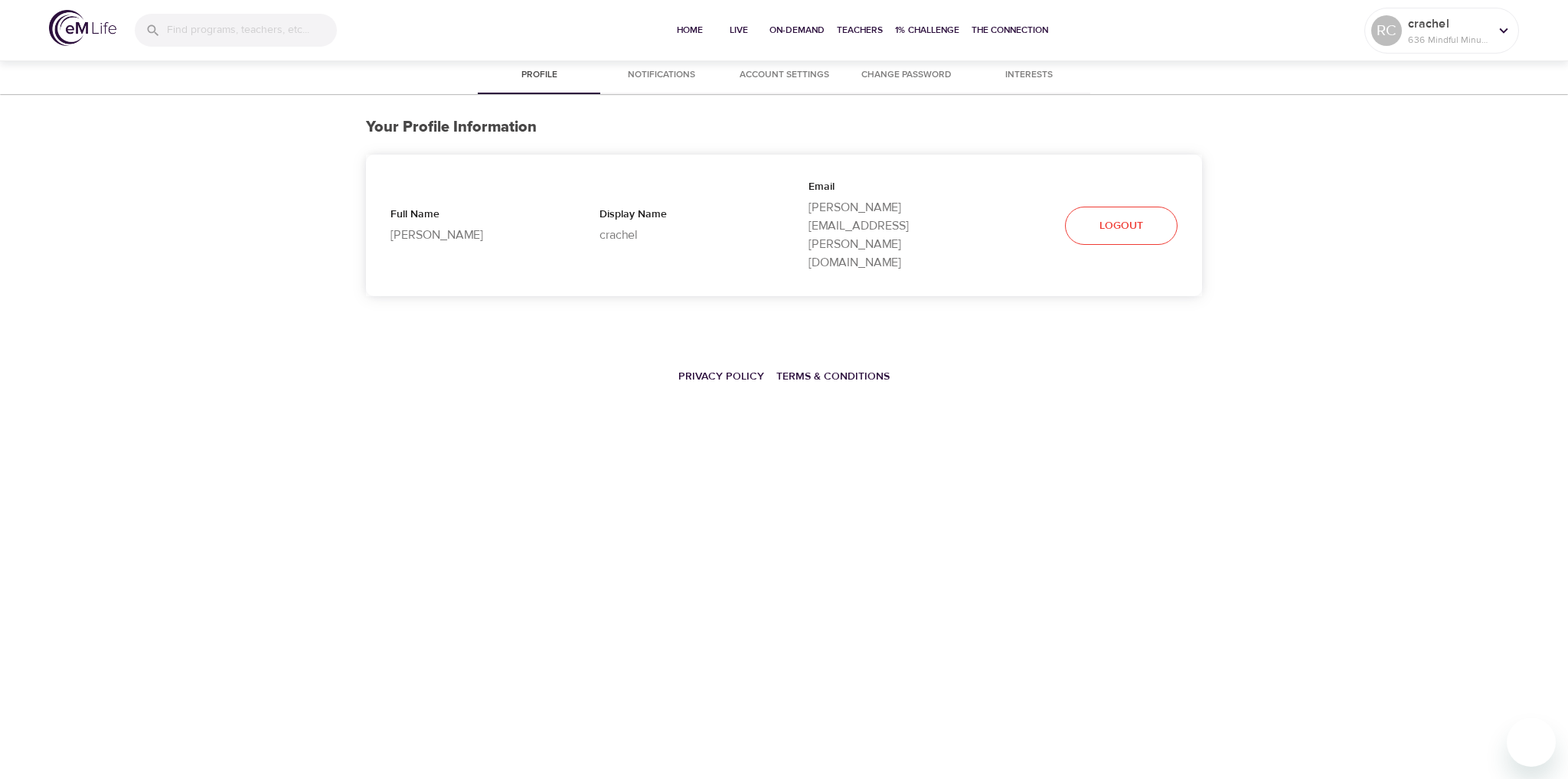
select select "10"
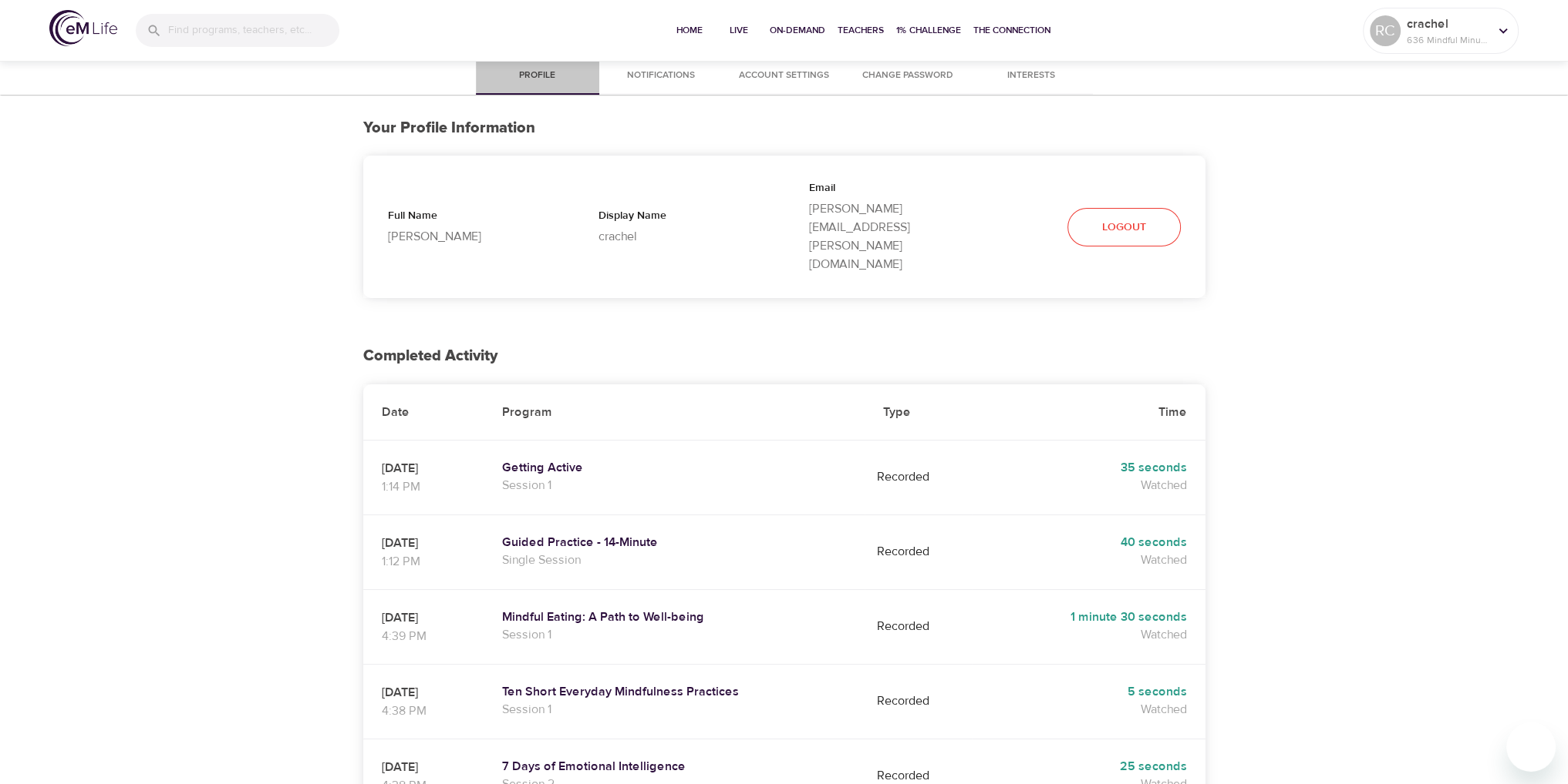
click at [543, 74] on span "Profile" at bounding box center [537, 75] width 105 height 16
click at [1433, 29] on p "crachel" at bounding box center [1447, 24] width 81 height 19
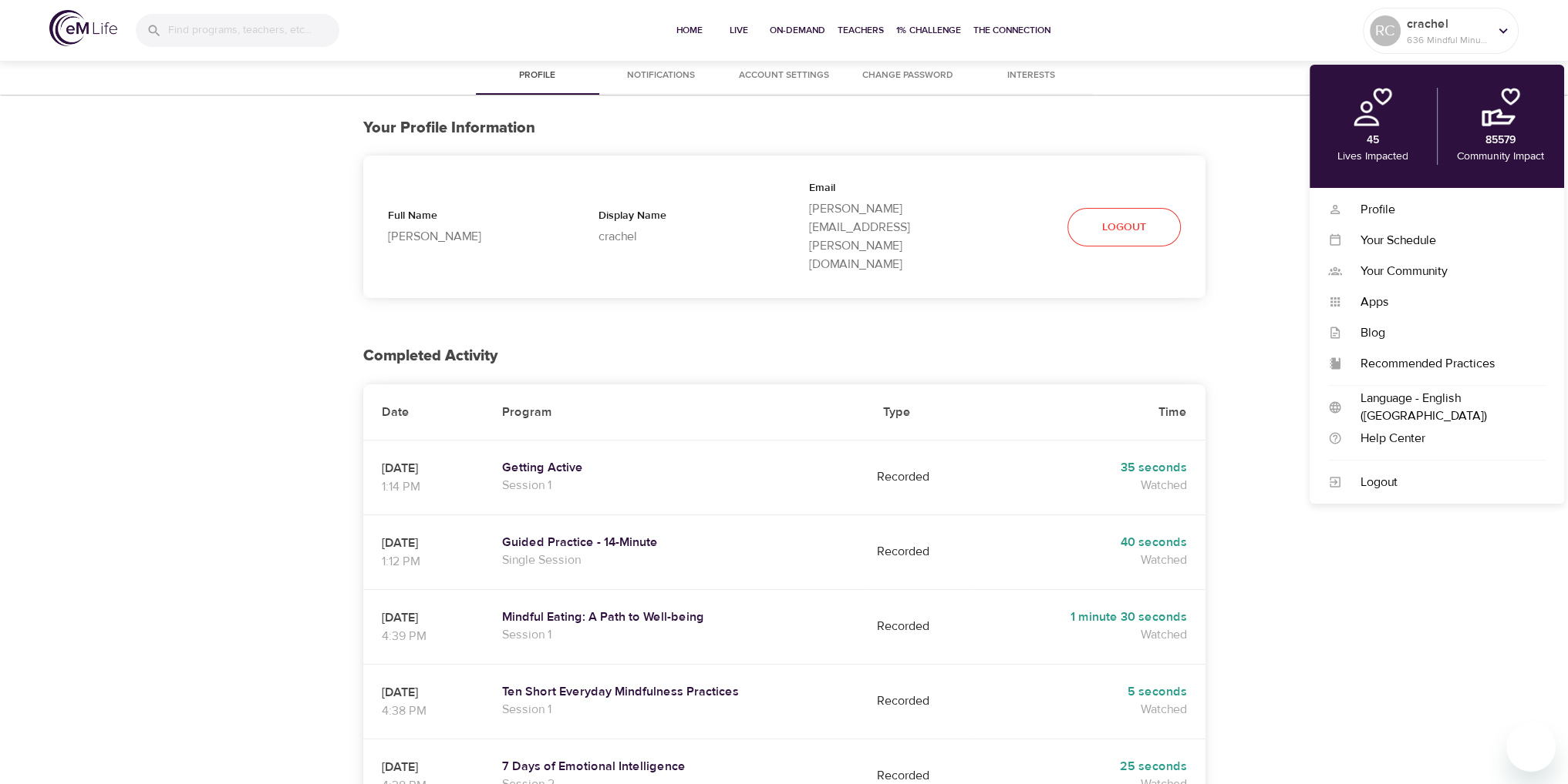
click at [1002, 199] on div "Logout" at bounding box center [1100, 227] width 211 height 88
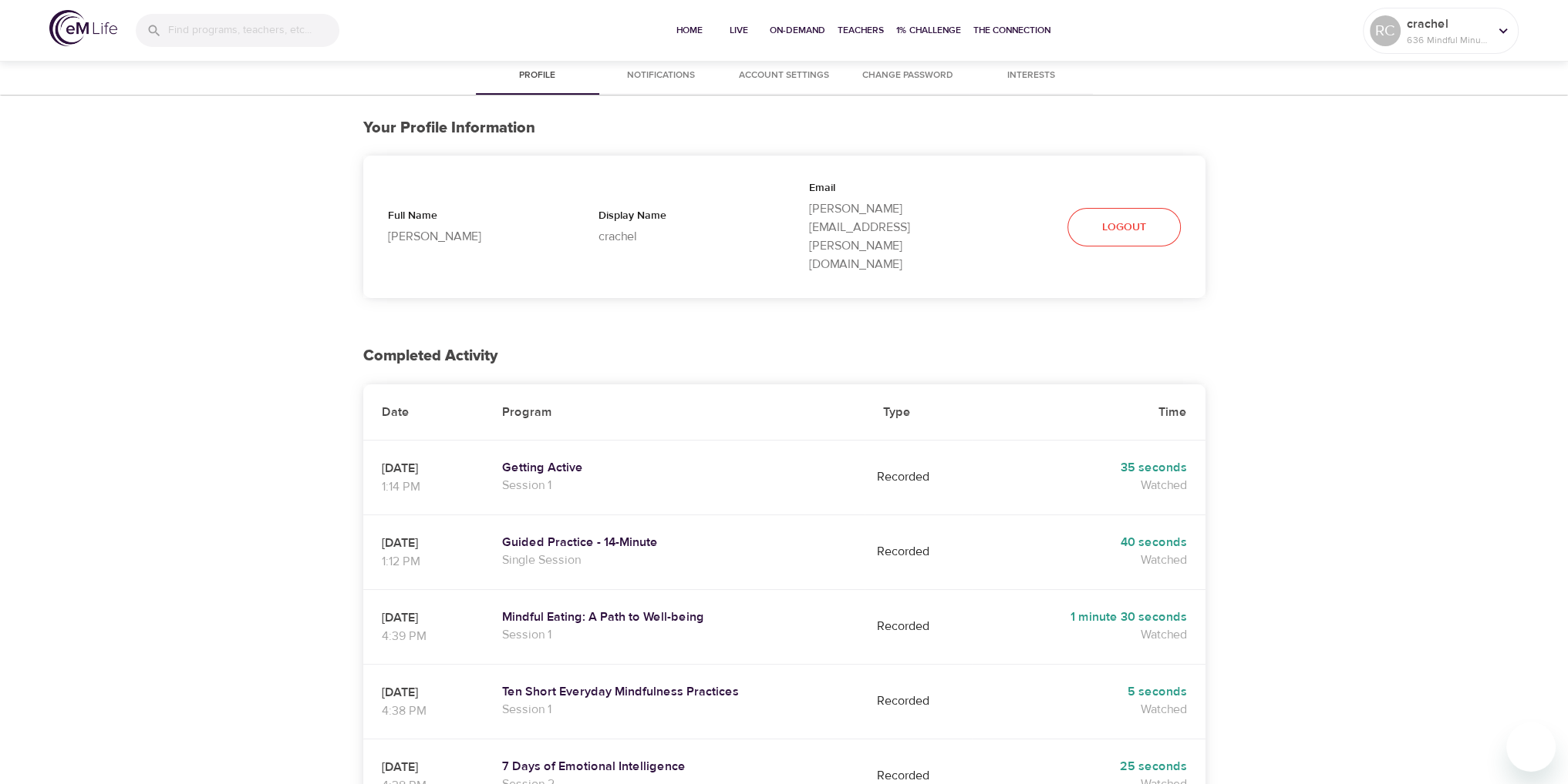
click at [940, 196] on p "Email" at bounding box center [890, 190] width 161 height 19
click at [1403, 33] on div "crachel 636 Mindful Minutes" at bounding box center [1447, 31] width 88 height 39
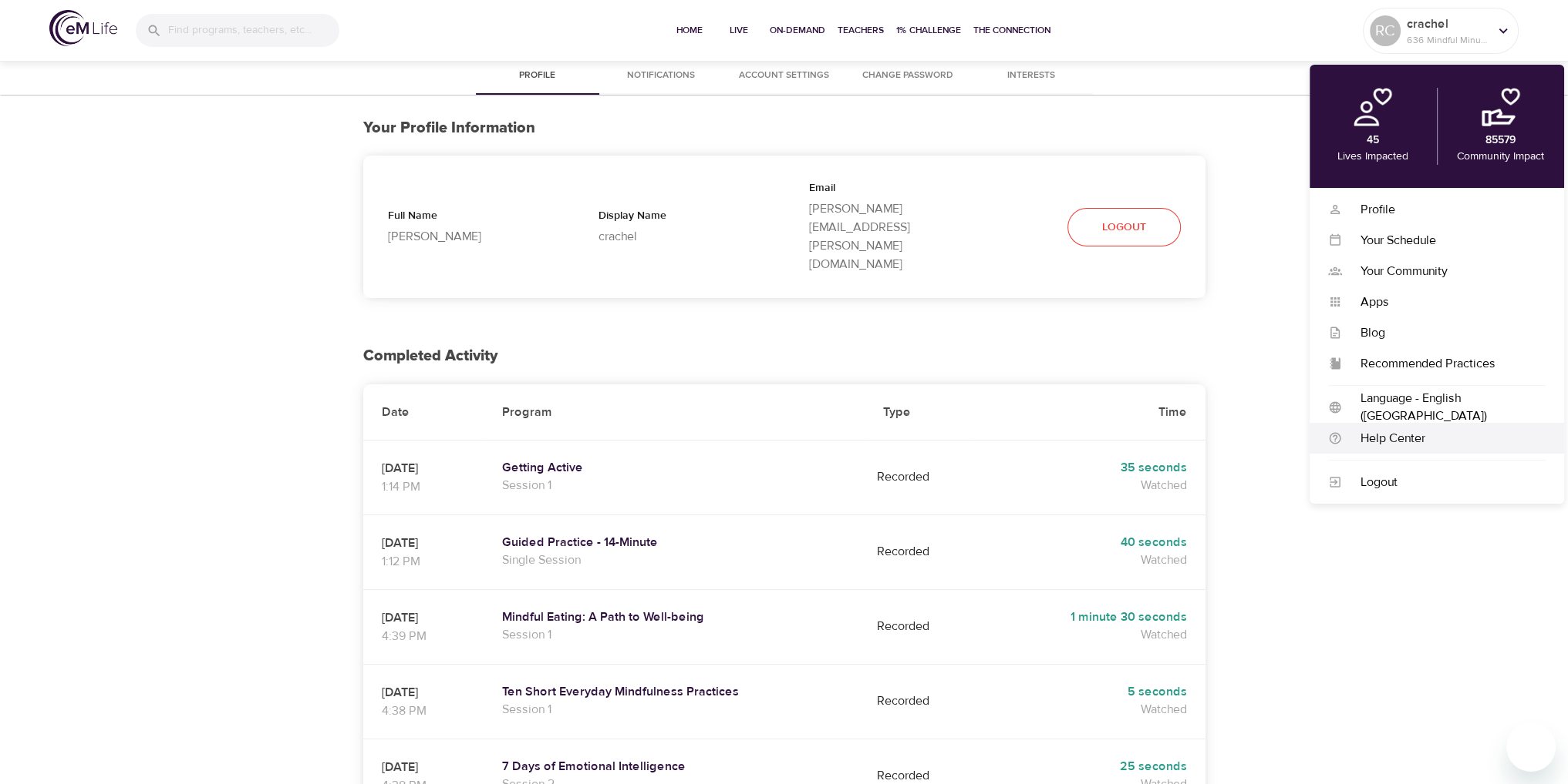
click at [1416, 433] on div "Help Center" at bounding box center [1443, 439] width 204 height 18
click at [857, 206] on p "[PERSON_NAME][EMAIL_ADDRESS][PERSON_NAME][DOMAIN_NAME]" at bounding box center [890, 236] width 161 height 74
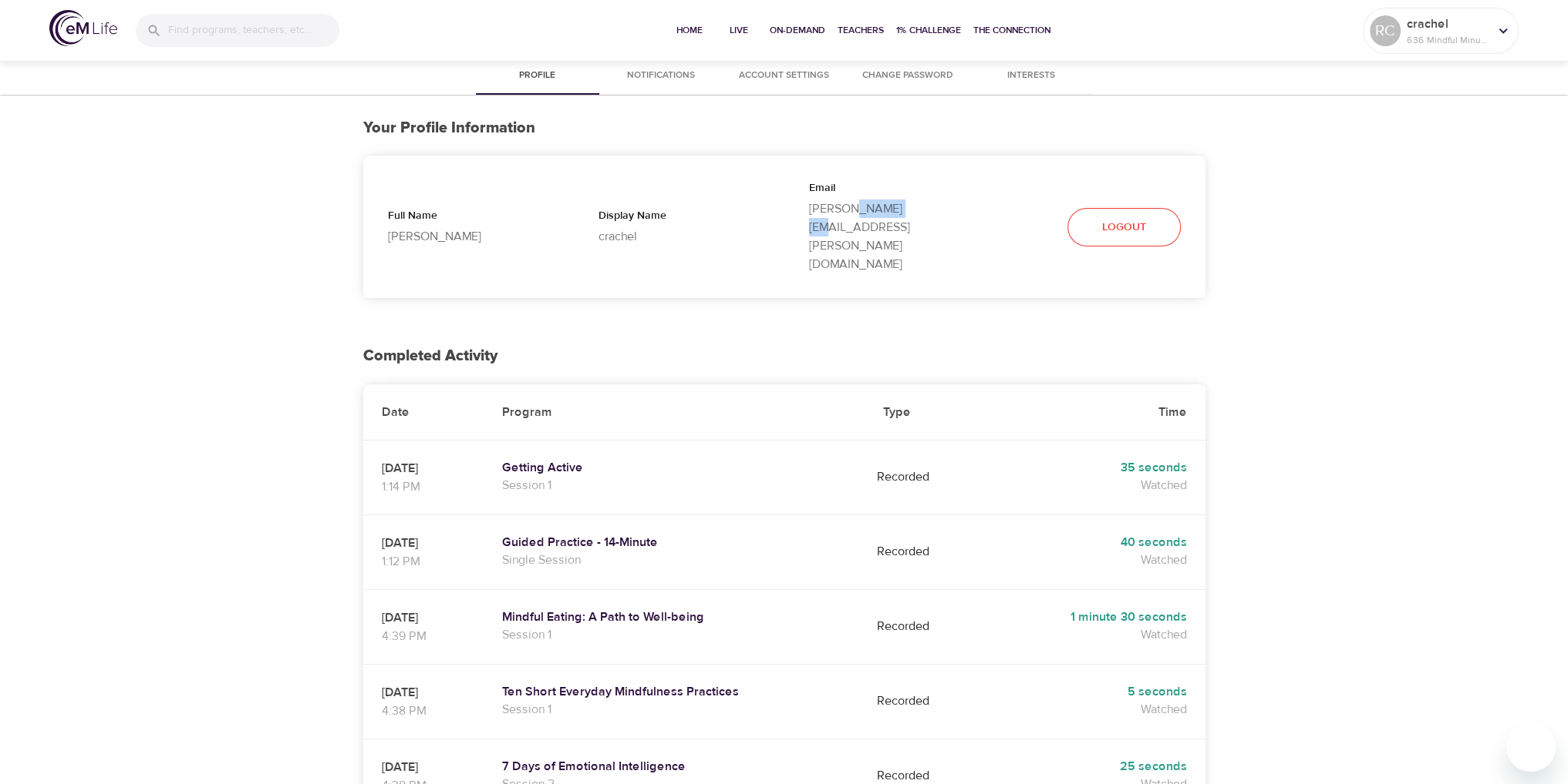
click at [857, 206] on p "[PERSON_NAME][EMAIL_ADDRESS][PERSON_NAME][DOMAIN_NAME]" at bounding box center [890, 236] width 161 height 74
click at [883, 199] on p "[PERSON_NAME][EMAIL_ADDRESS][PERSON_NAME][DOMAIN_NAME]" at bounding box center [890, 236] width 161 height 74
click at [850, 67] on button "Change Password" at bounding box center [908, 75] width 123 height 37
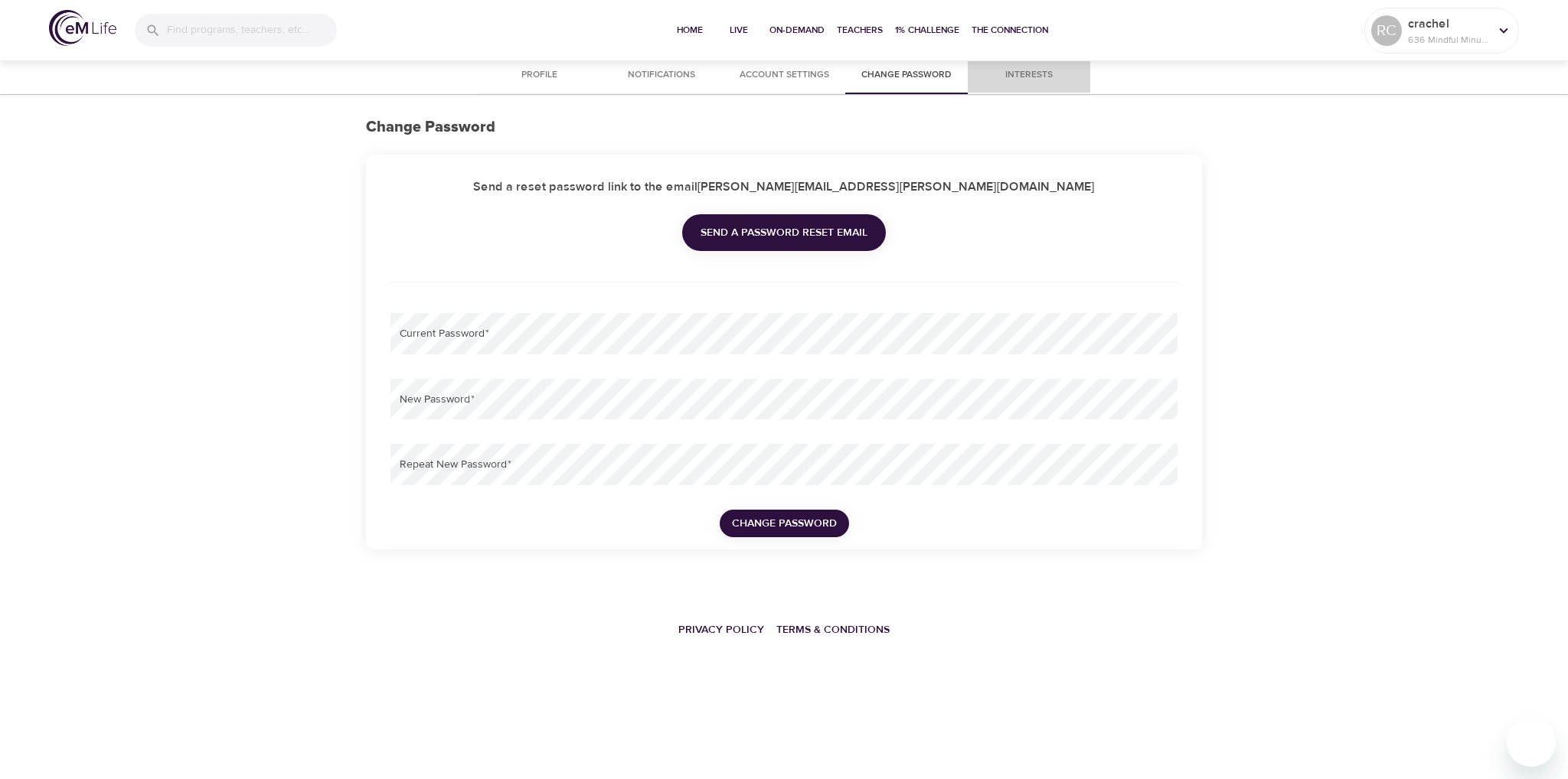
click at [1014, 70] on span "Interests" at bounding box center [1030, 75] width 105 height 16
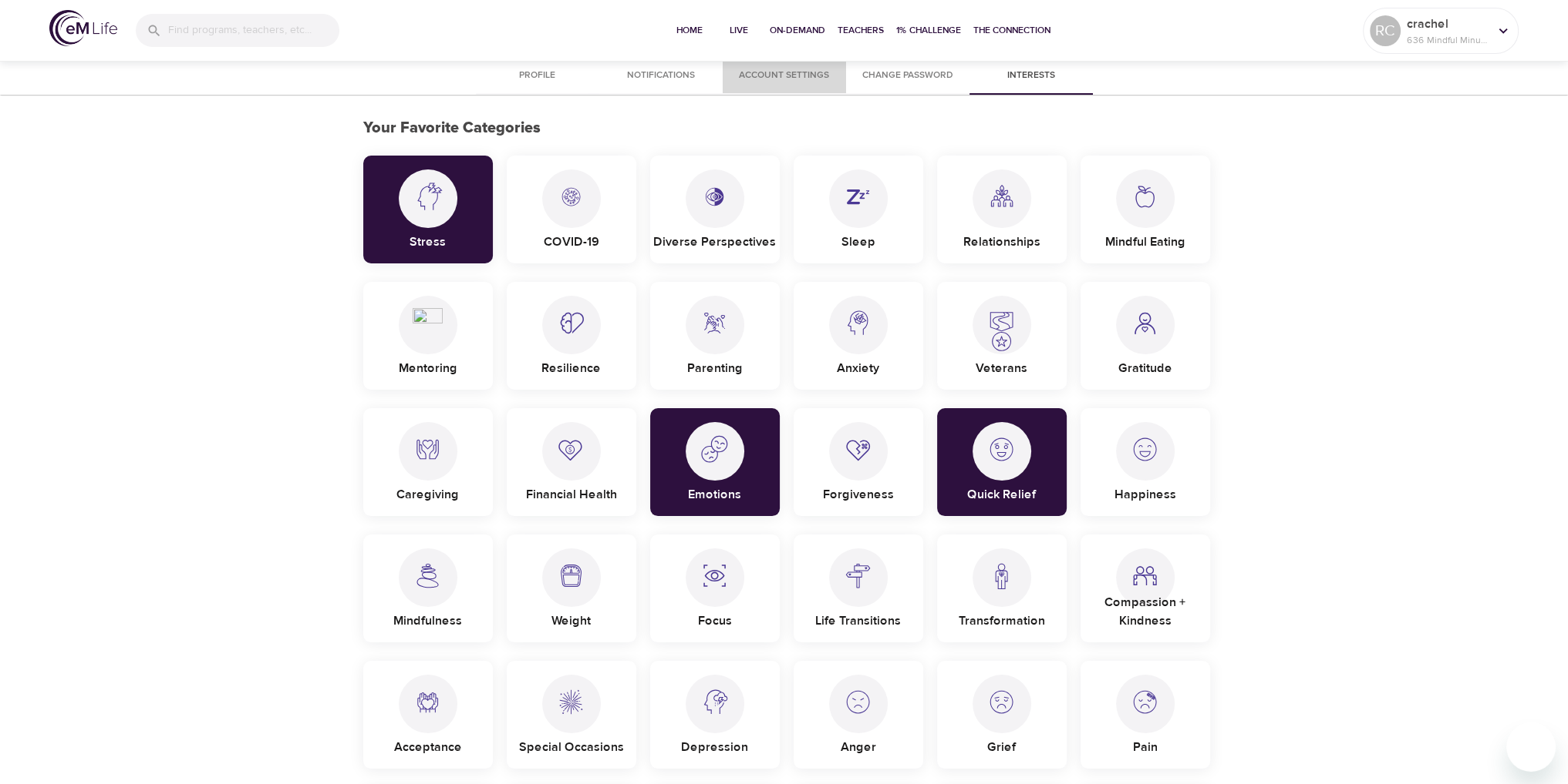
click at [812, 70] on span "Account Settings" at bounding box center [784, 75] width 105 height 16
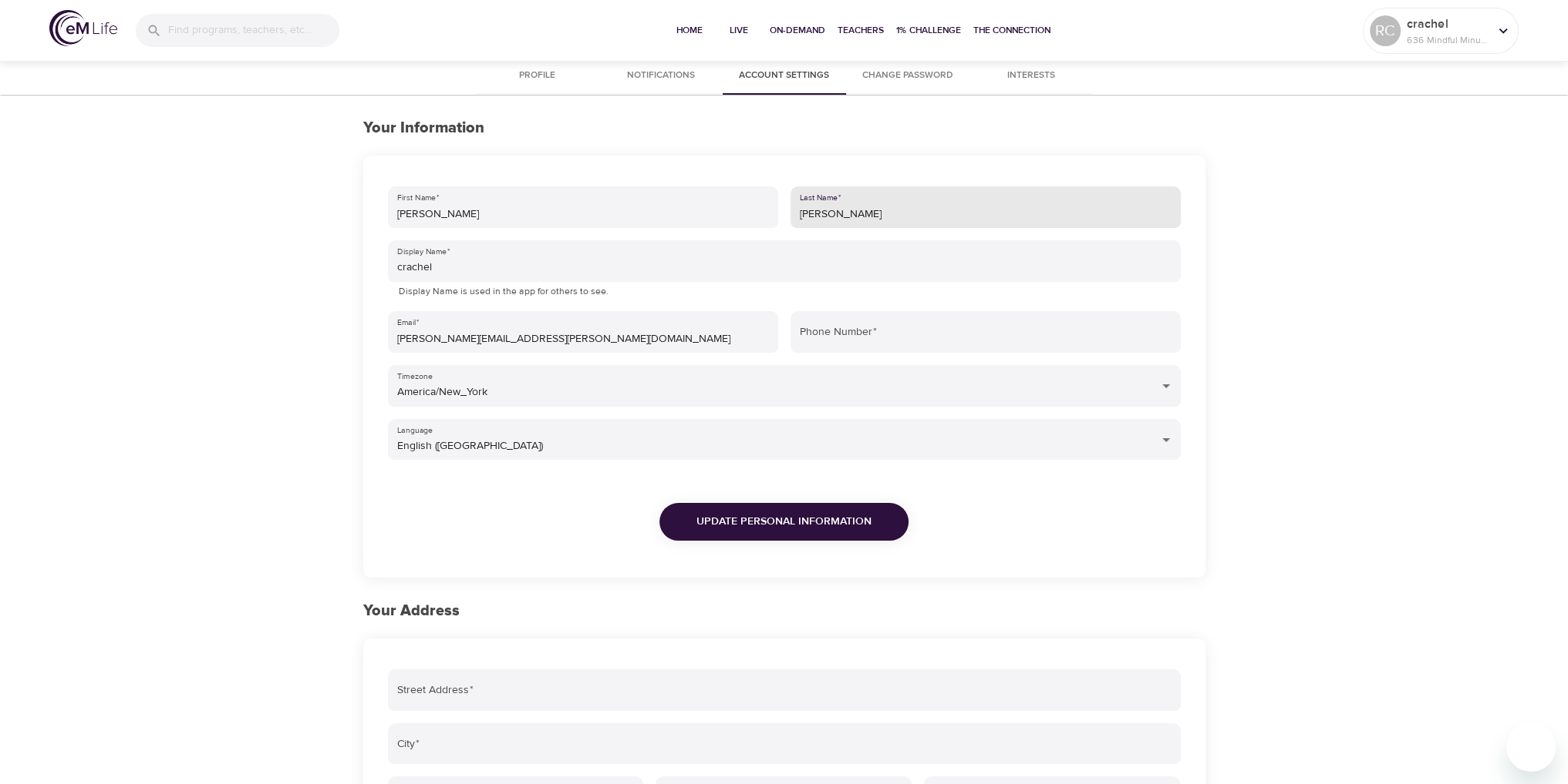
drag, startPoint x: 890, startPoint y: 216, endPoint x: 913, endPoint y: 216, distance: 23.0
click at [762, 208] on div "First Name   * [PERSON_NAME] Last Name   * [PERSON_NAME] Display Name   * crach…" at bounding box center [784, 376] width 805 height 391
type input "[PERSON_NAME]"
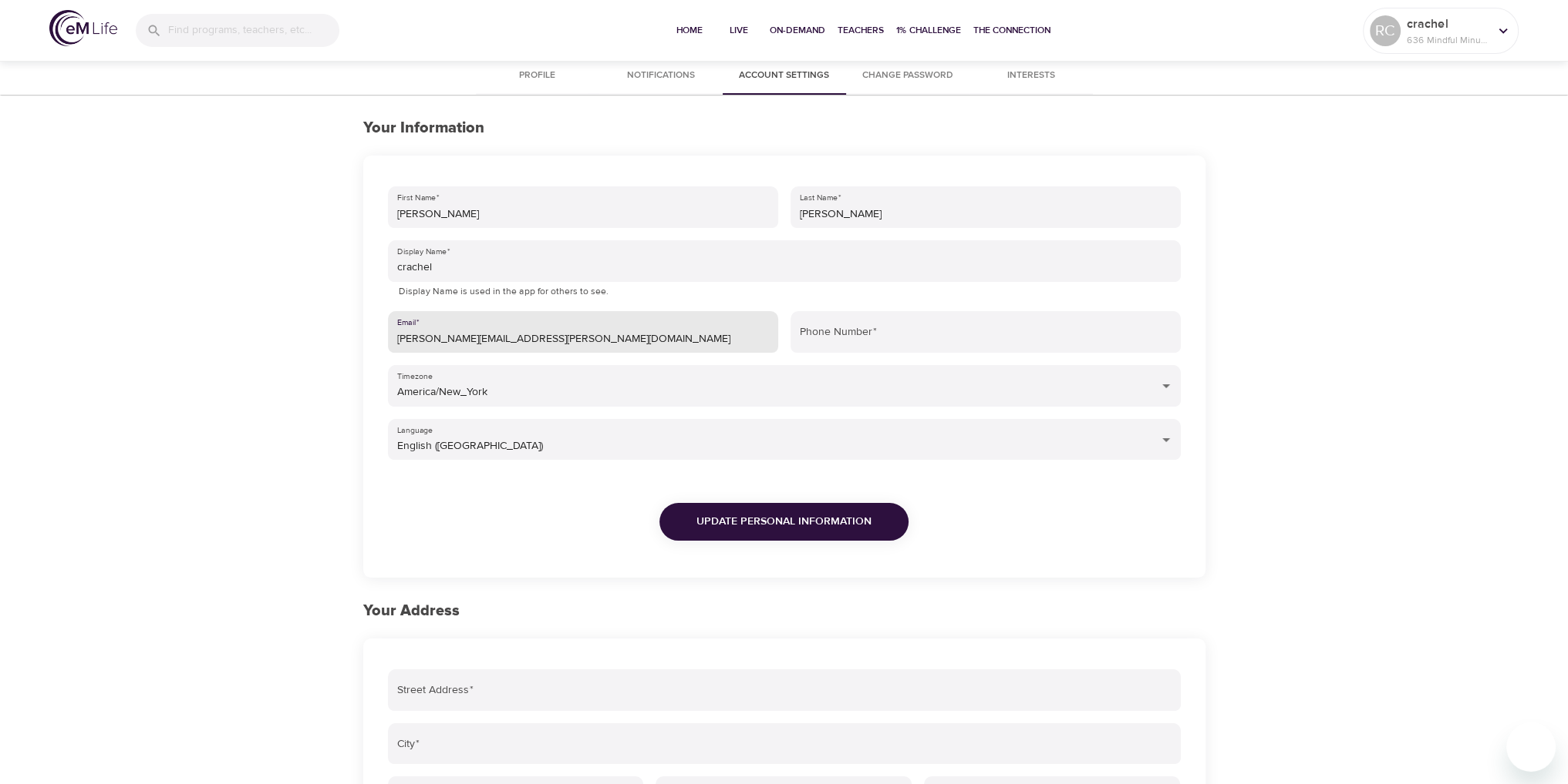
type input "[PERSON_NAME][EMAIL_ADDRESS][PERSON_NAME][DOMAIN_NAME]"
click at [840, 519] on span "Update Personal Information" at bounding box center [784, 521] width 175 height 19
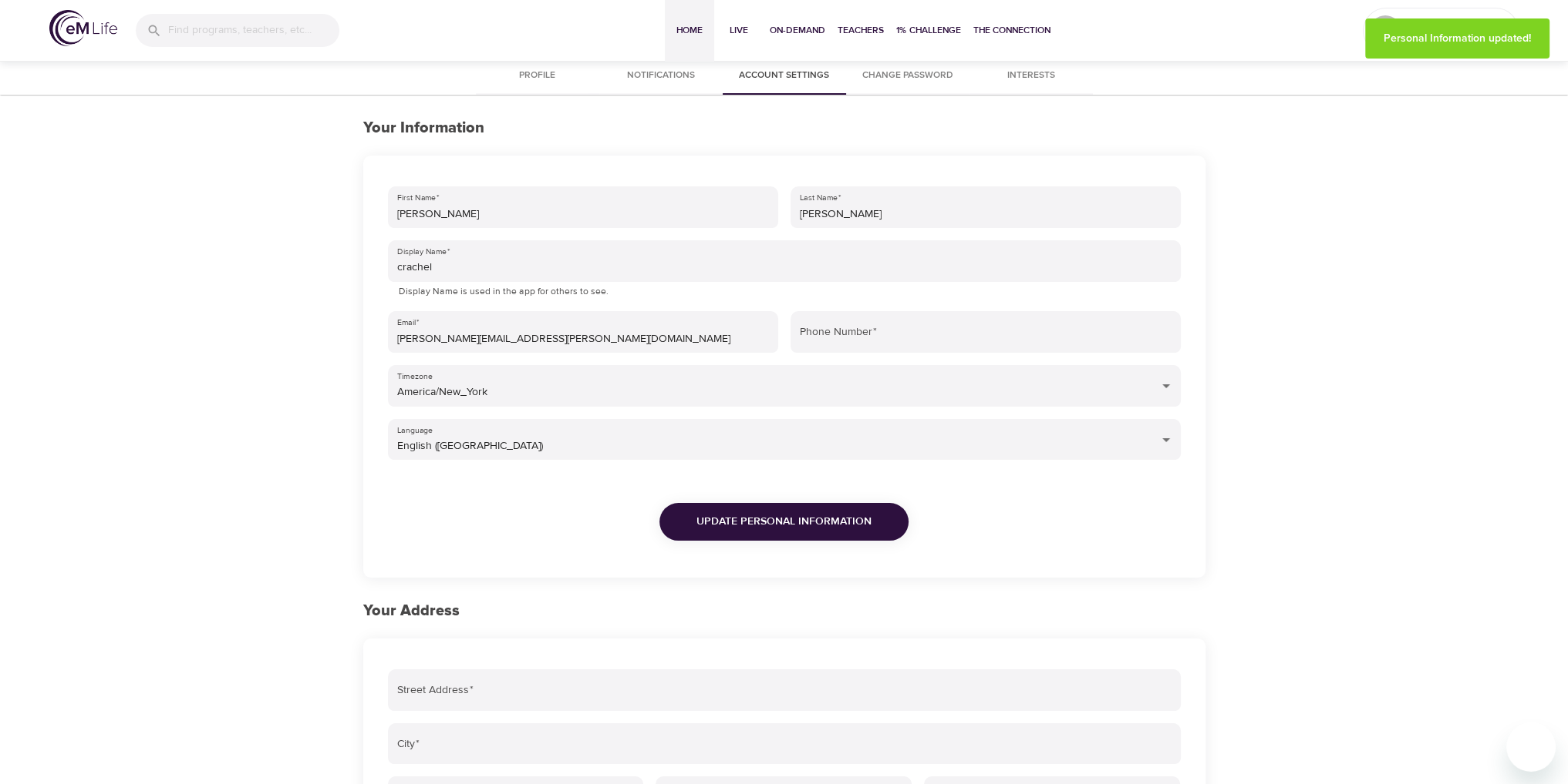
click at [683, 30] on span "Home" at bounding box center [689, 31] width 37 height 16
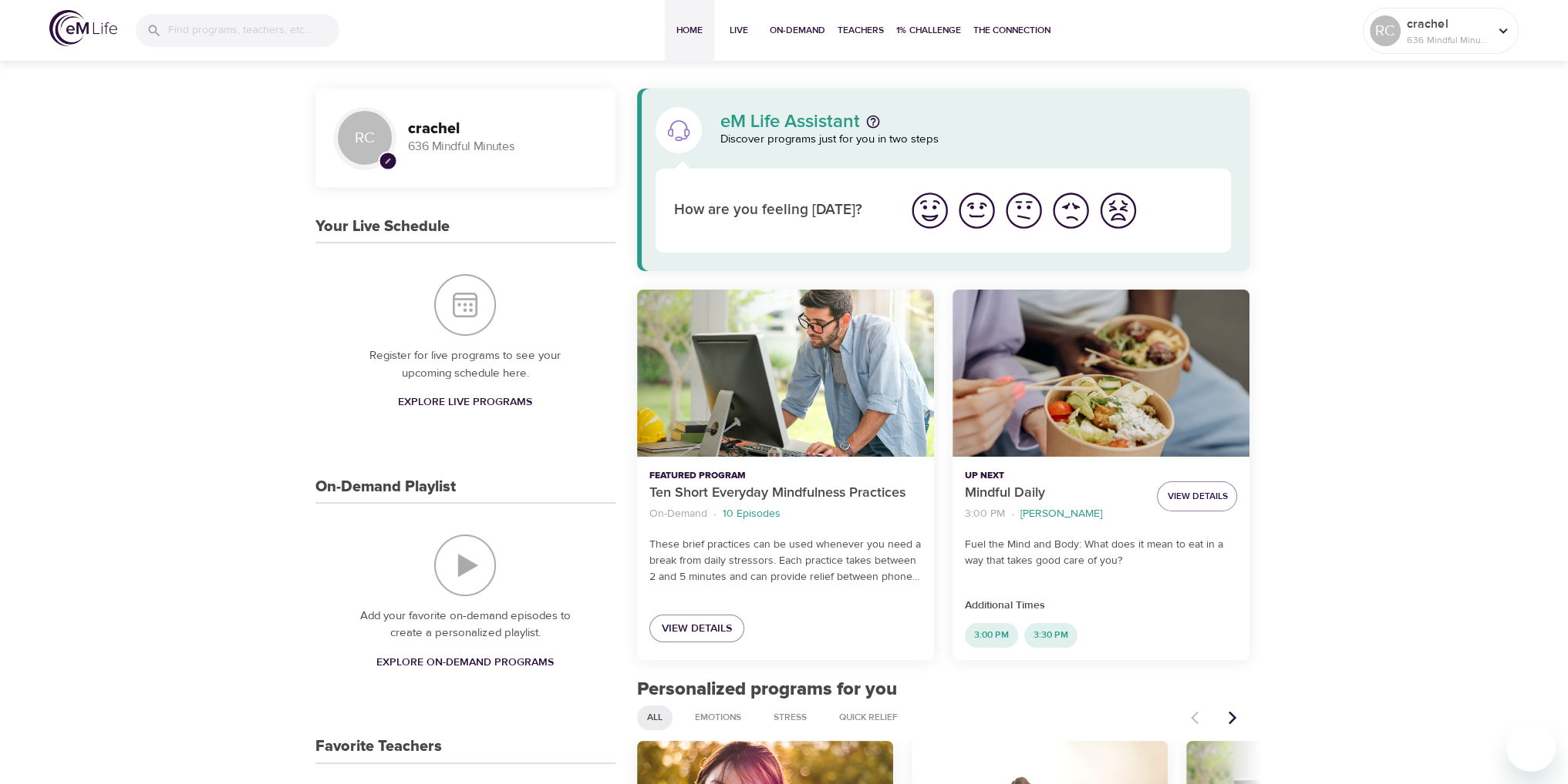
click at [478, 402] on span "Explore Live Programs" at bounding box center [465, 402] width 134 height 19
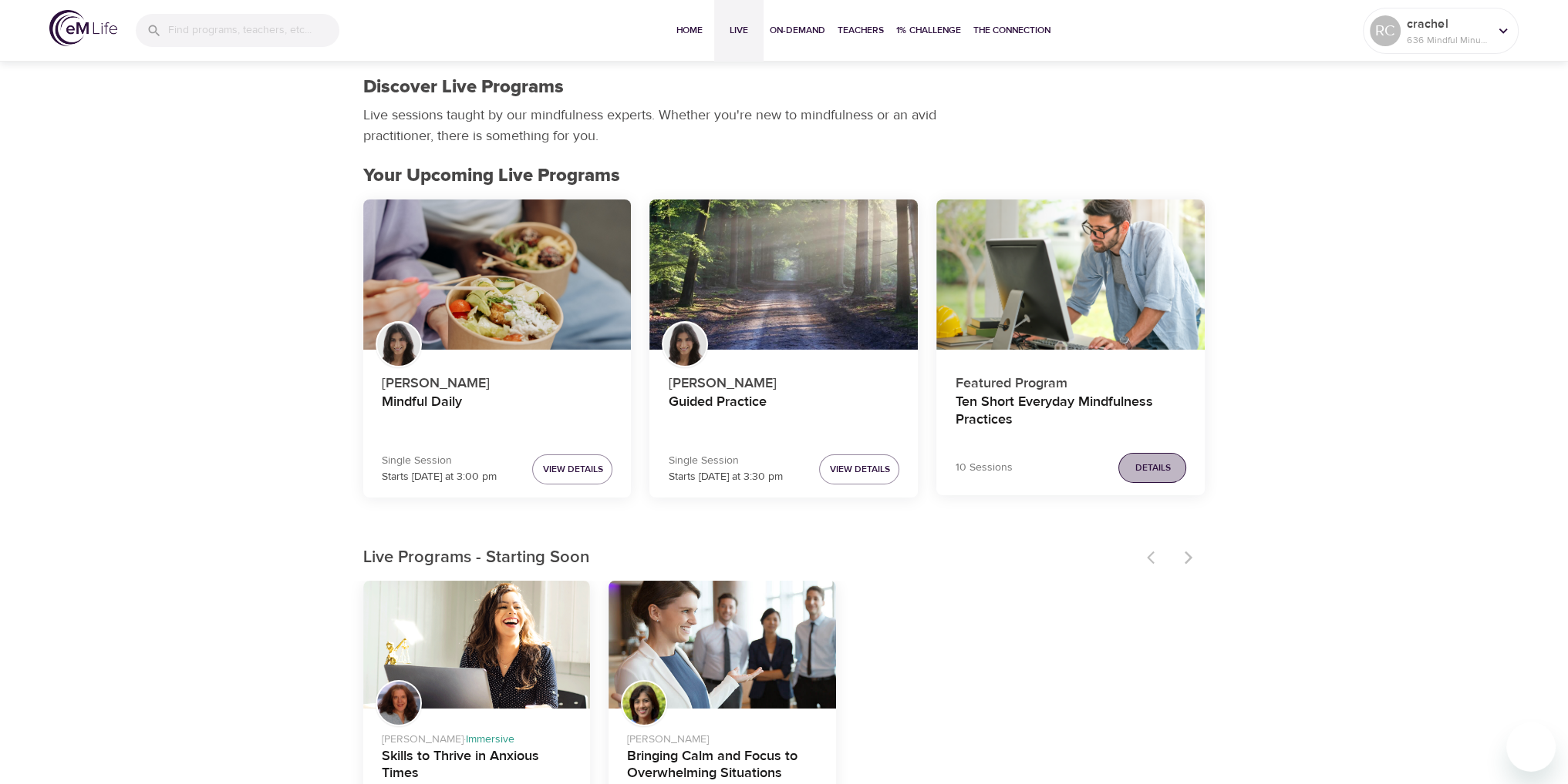
click at [1144, 466] on span "Details" at bounding box center [1152, 468] width 36 height 16
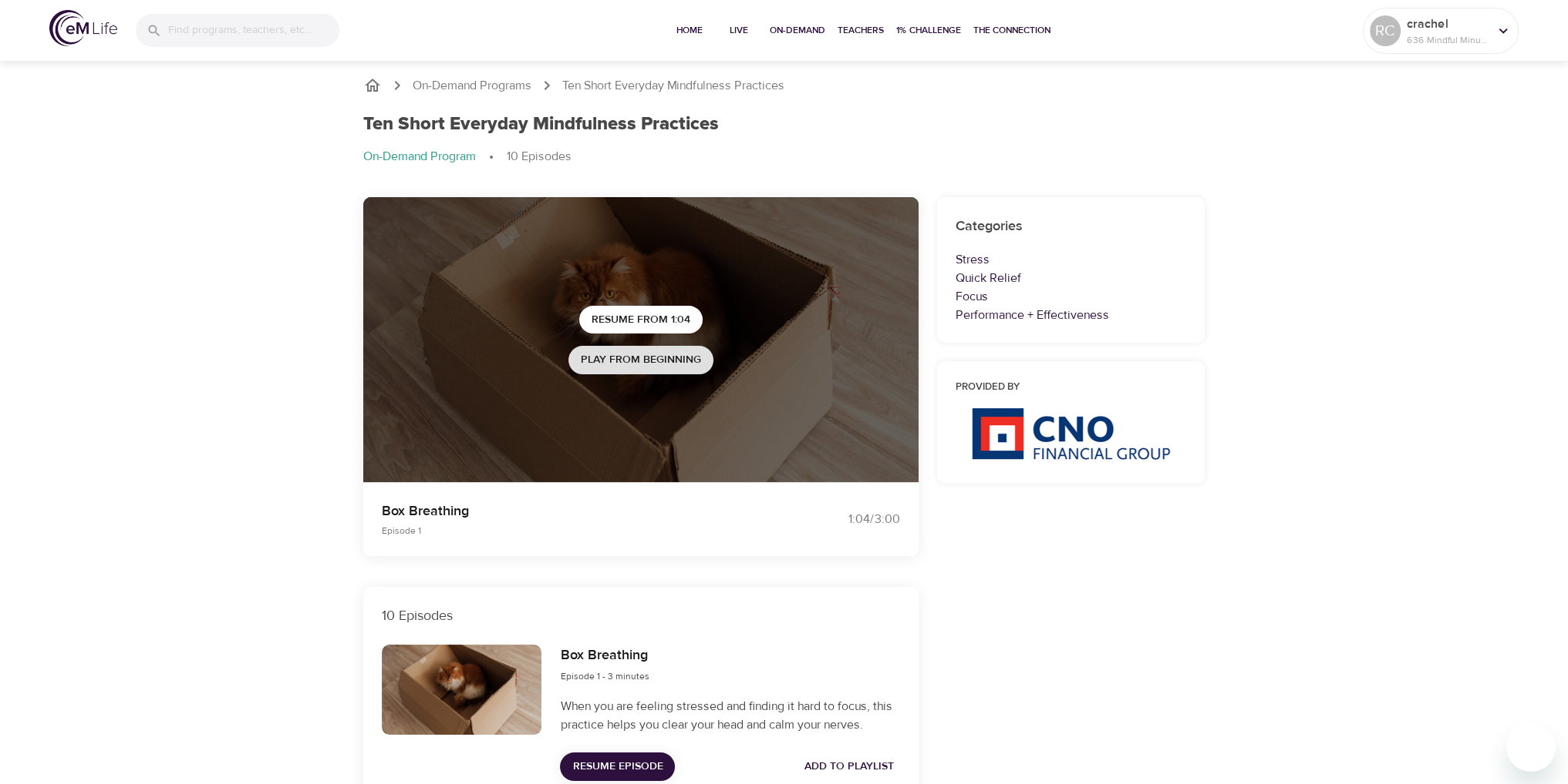
click at [630, 350] on span "Play from beginning" at bounding box center [641, 359] width 120 height 19
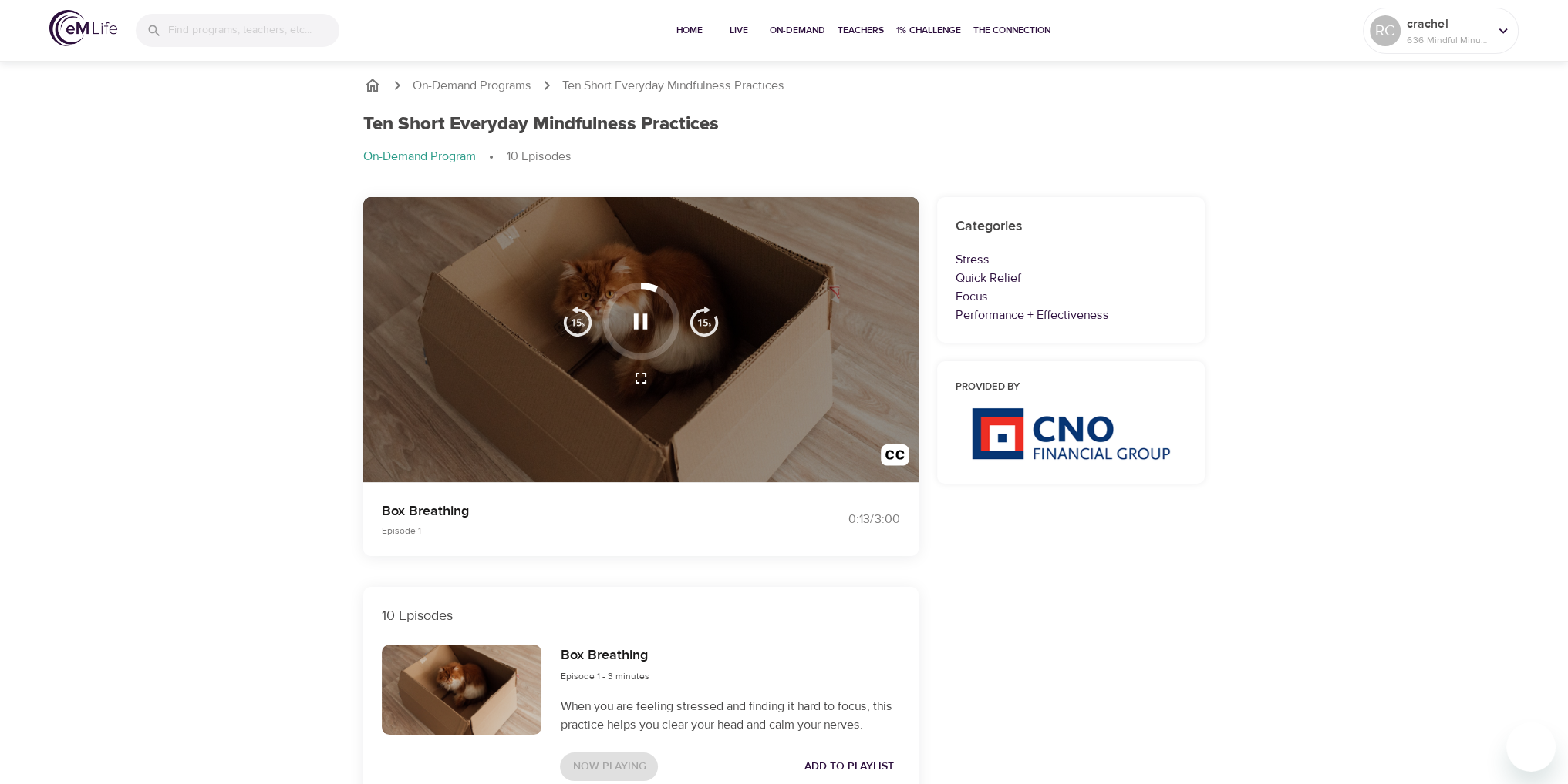
drag, startPoint x: 1396, startPoint y: 444, endPoint x: 1357, endPoint y: 519, distance: 84.5
click at [648, 315] on icon "button" at bounding box center [640, 322] width 27 height 27
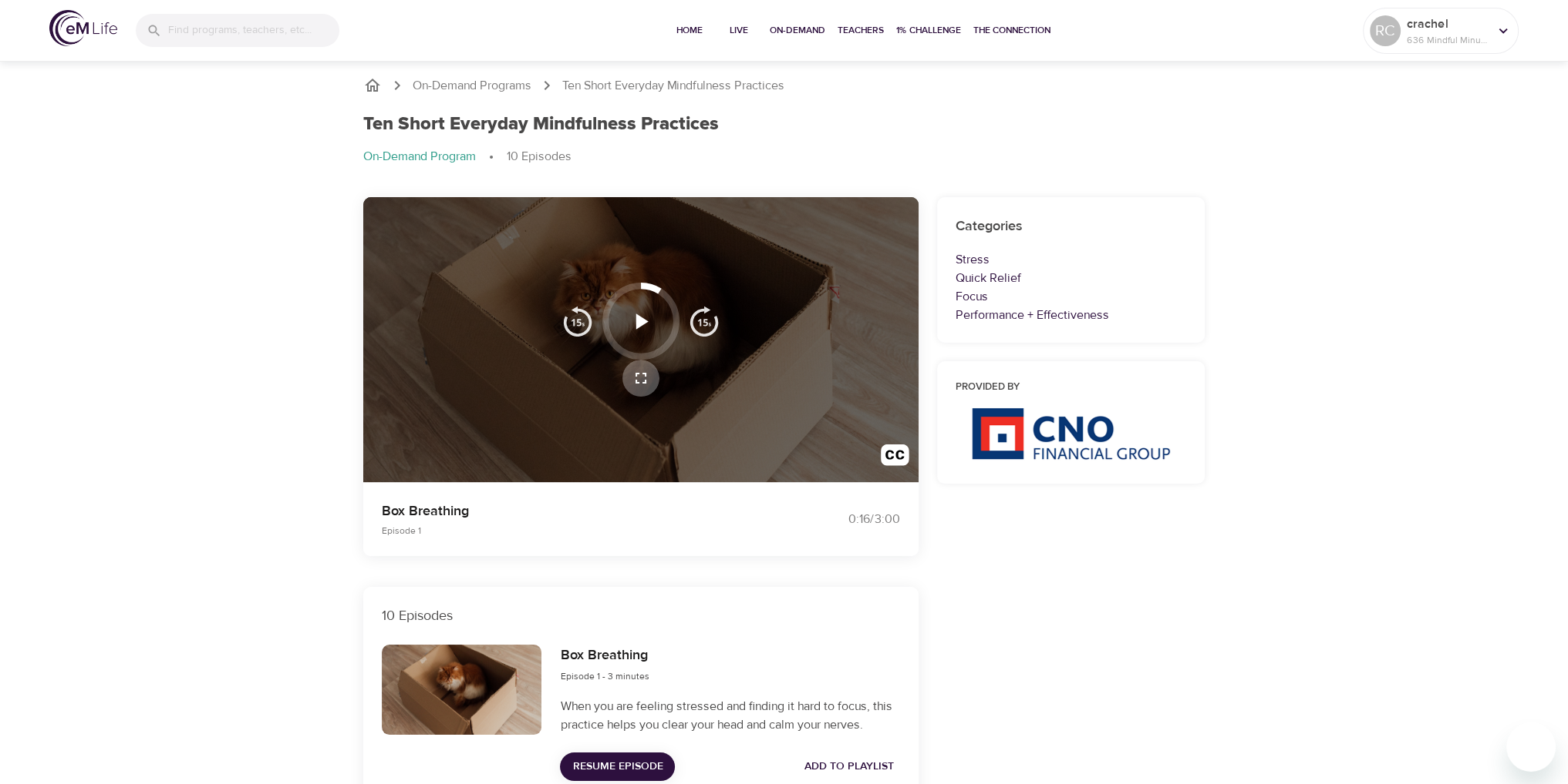
drag, startPoint x: 640, startPoint y: 370, endPoint x: 639, endPoint y: 438, distance: 68.0
click at [639, 370] on icon "button" at bounding box center [641, 378] width 19 height 19
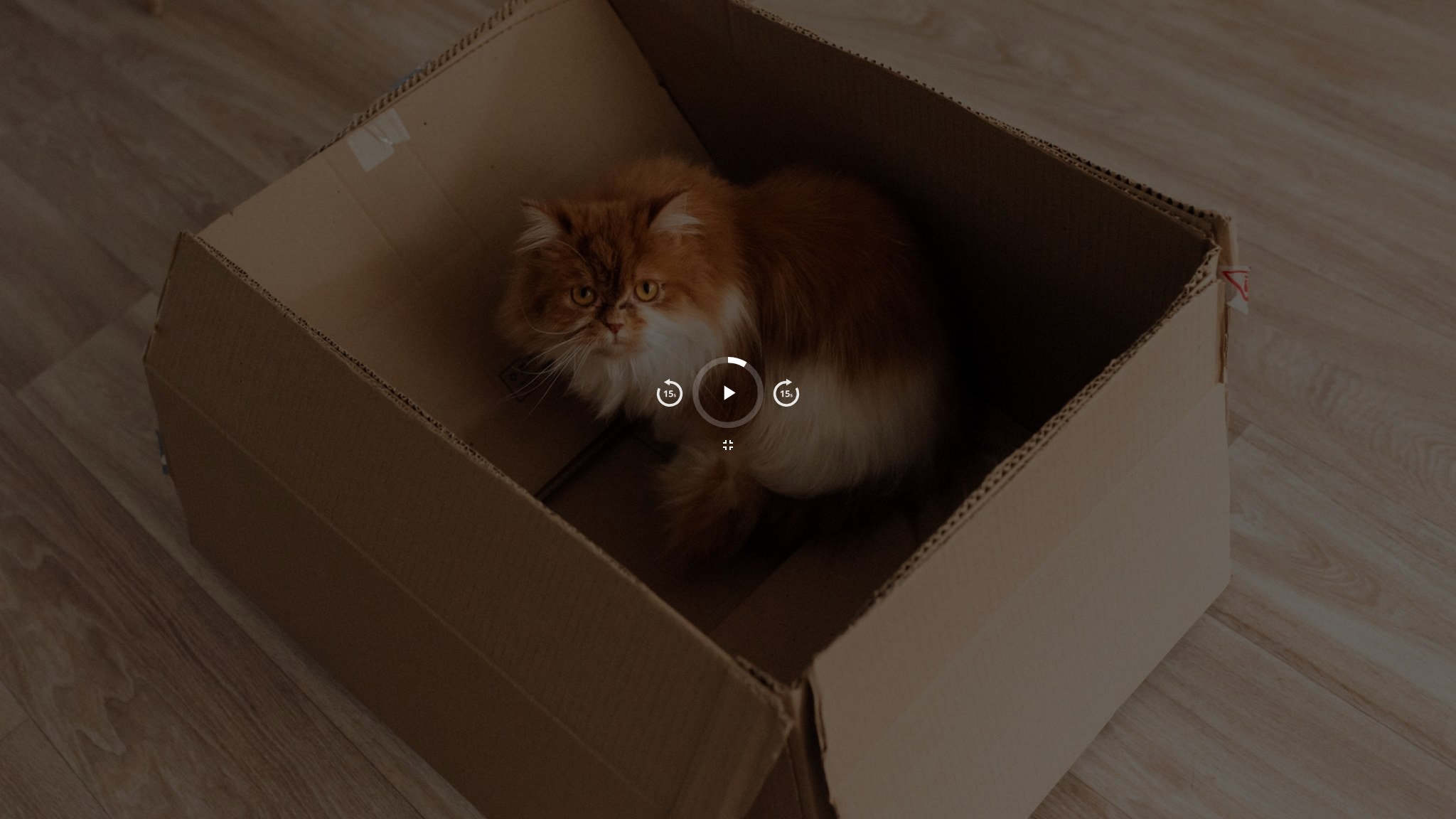
drag, startPoint x: 916, startPoint y: 289, endPoint x: 879, endPoint y: 281, distance: 37.9
click at [879, 281] on div at bounding box center [728, 410] width 1456 height 819
click at [872, 278] on div at bounding box center [728, 410] width 1456 height 819
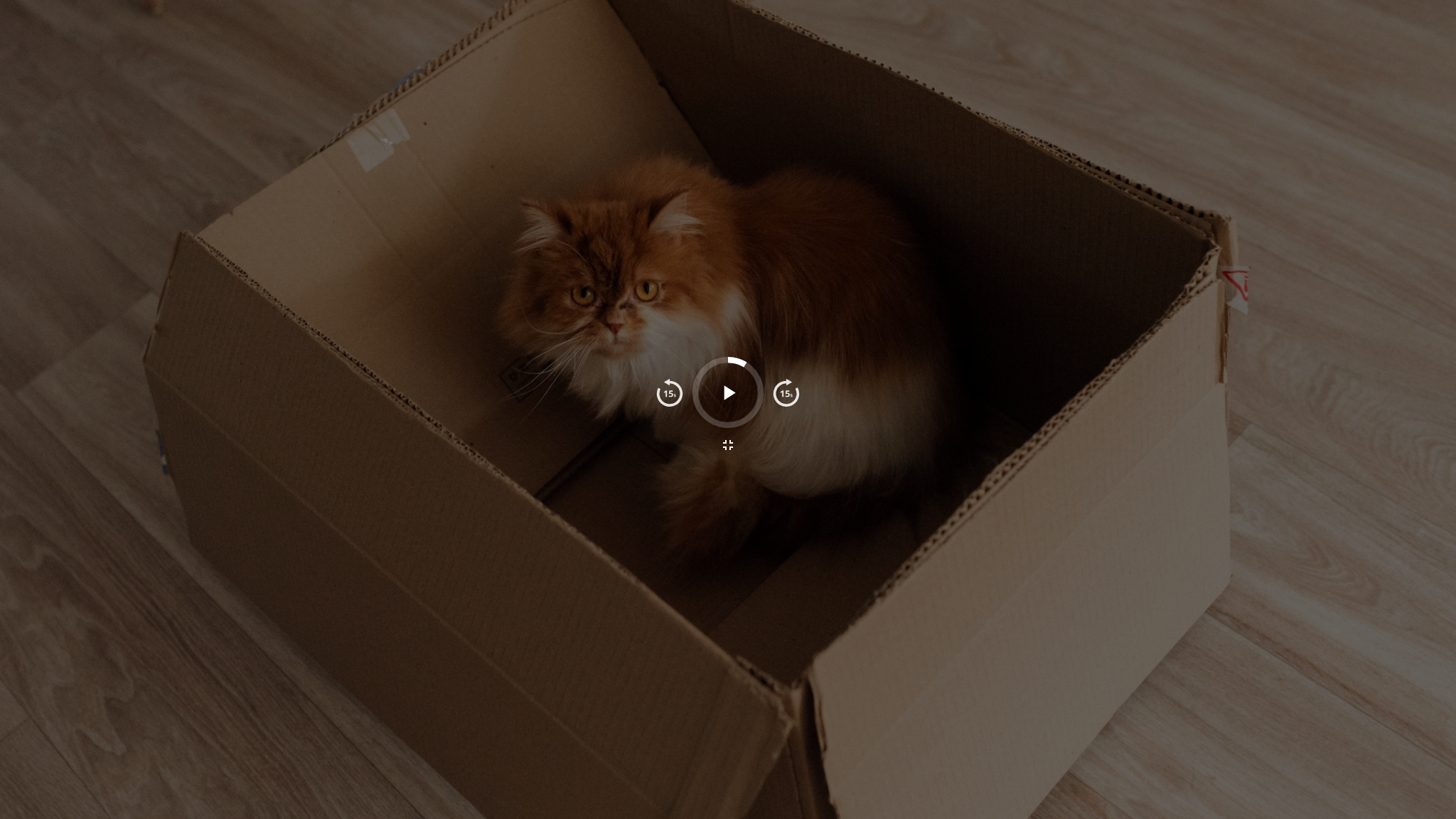
click at [872, 278] on div at bounding box center [728, 410] width 1456 height 819
drag, startPoint x: 872, startPoint y: 278, endPoint x: 858, endPoint y: 278, distance: 14.0
click at [859, 278] on div at bounding box center [728, 410] width 1456 height 819
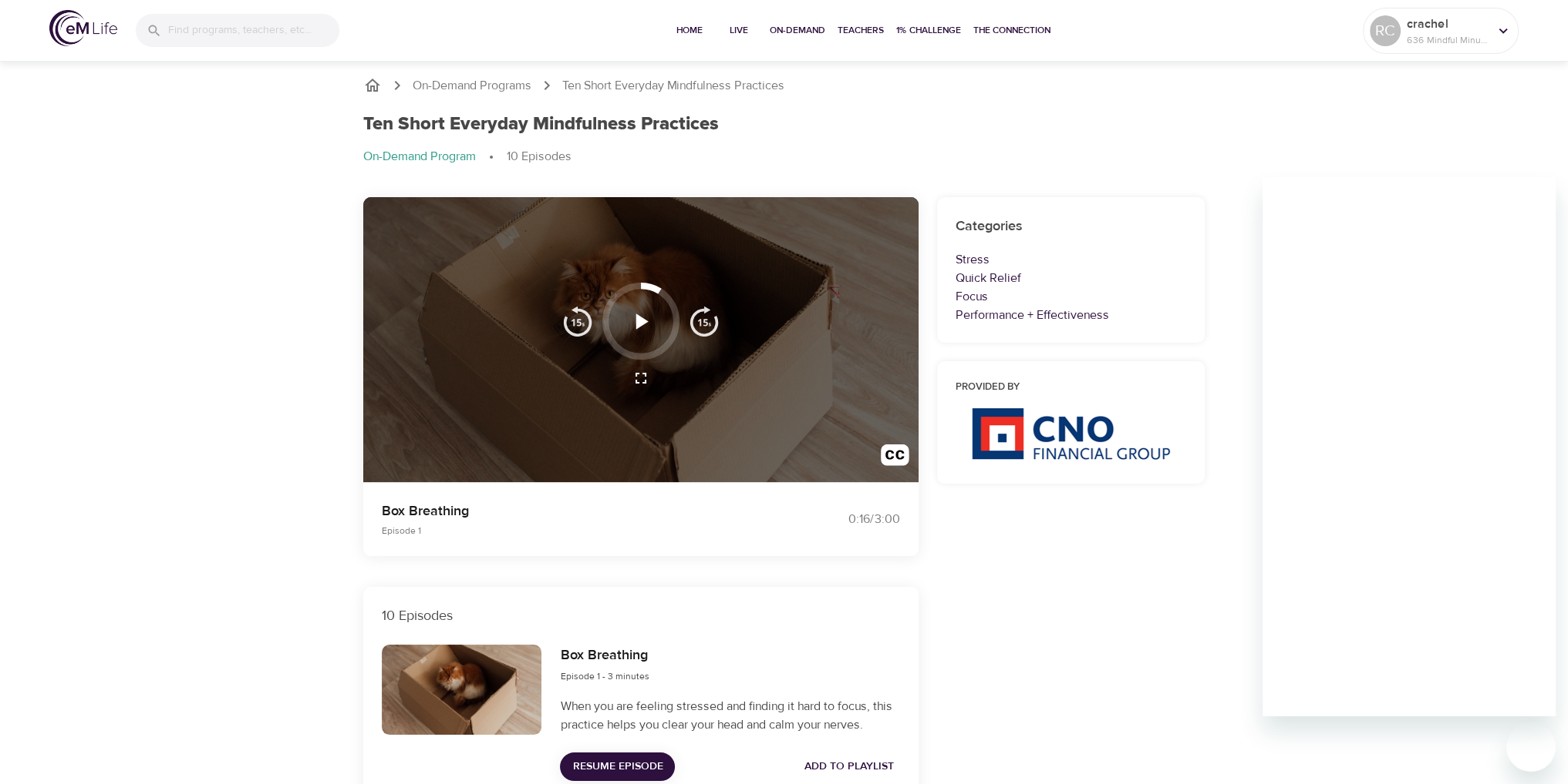
click at [820, 398] on div at bounding box center [641, 340] width 555 height 286
click at [634, 319] on icon "button" at bounding box center [640, 322] width 27 height 27
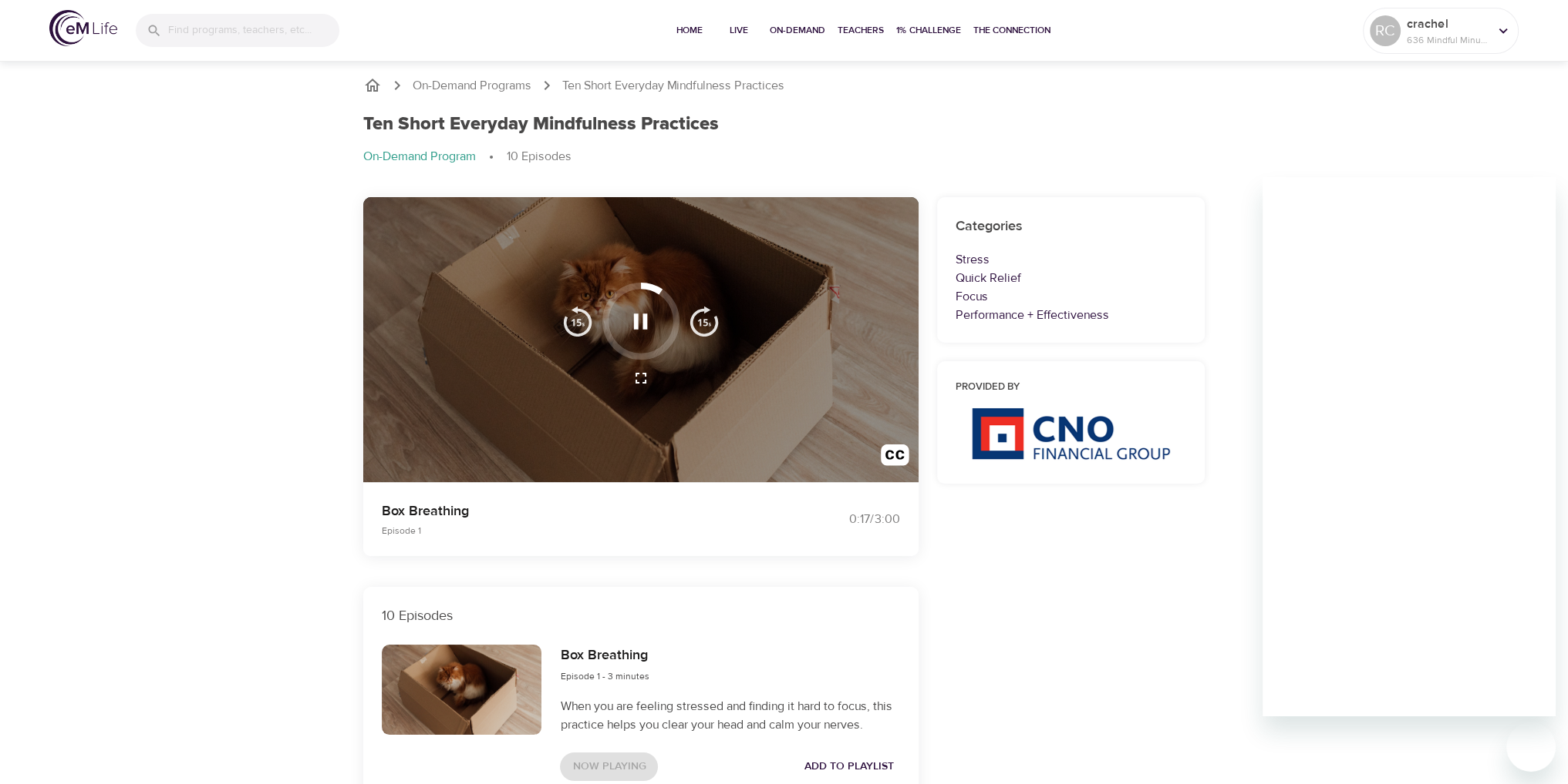
click at [639, 375] on icon "button" at bounding box center [641, 378] width 19 height 19
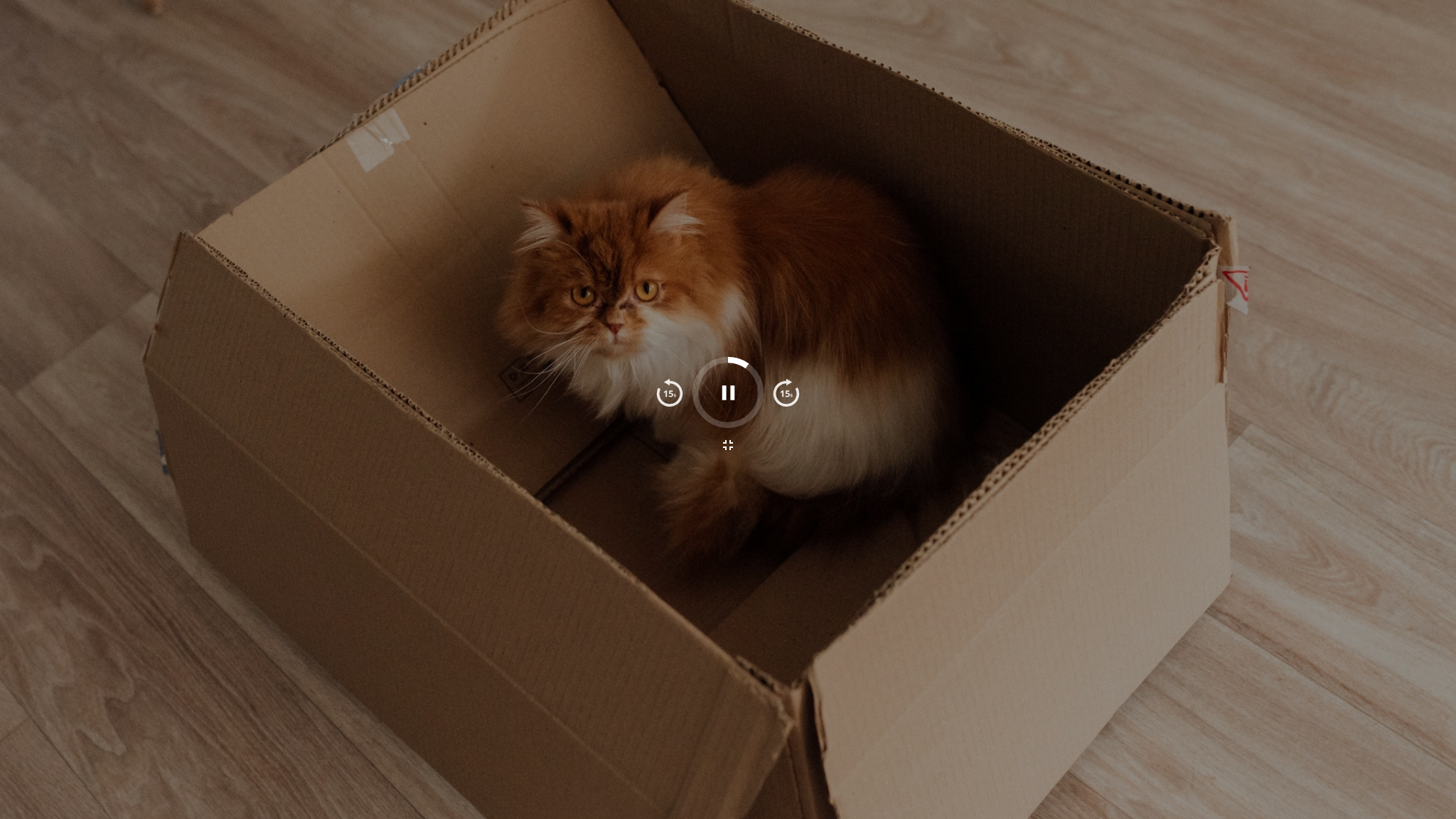
click at [1353, 698] on div at bounding box center [728, 410] width 1456 height 819
drag, startPoint x: 1338, startPoint y: 734, endPoint x: 1301, endPoint y: 729, distance: 37.3
click at [1317, 724] on div at bounding box center [728, 410] width 1456 height 819
drag, startPoint x: 1268, startPoint y: 718, endPoint x: 1388, endPoint y: 587, distance: 177.7
click at [1388, 587] on div at bounding box center [728, 410] width 1456 height 819
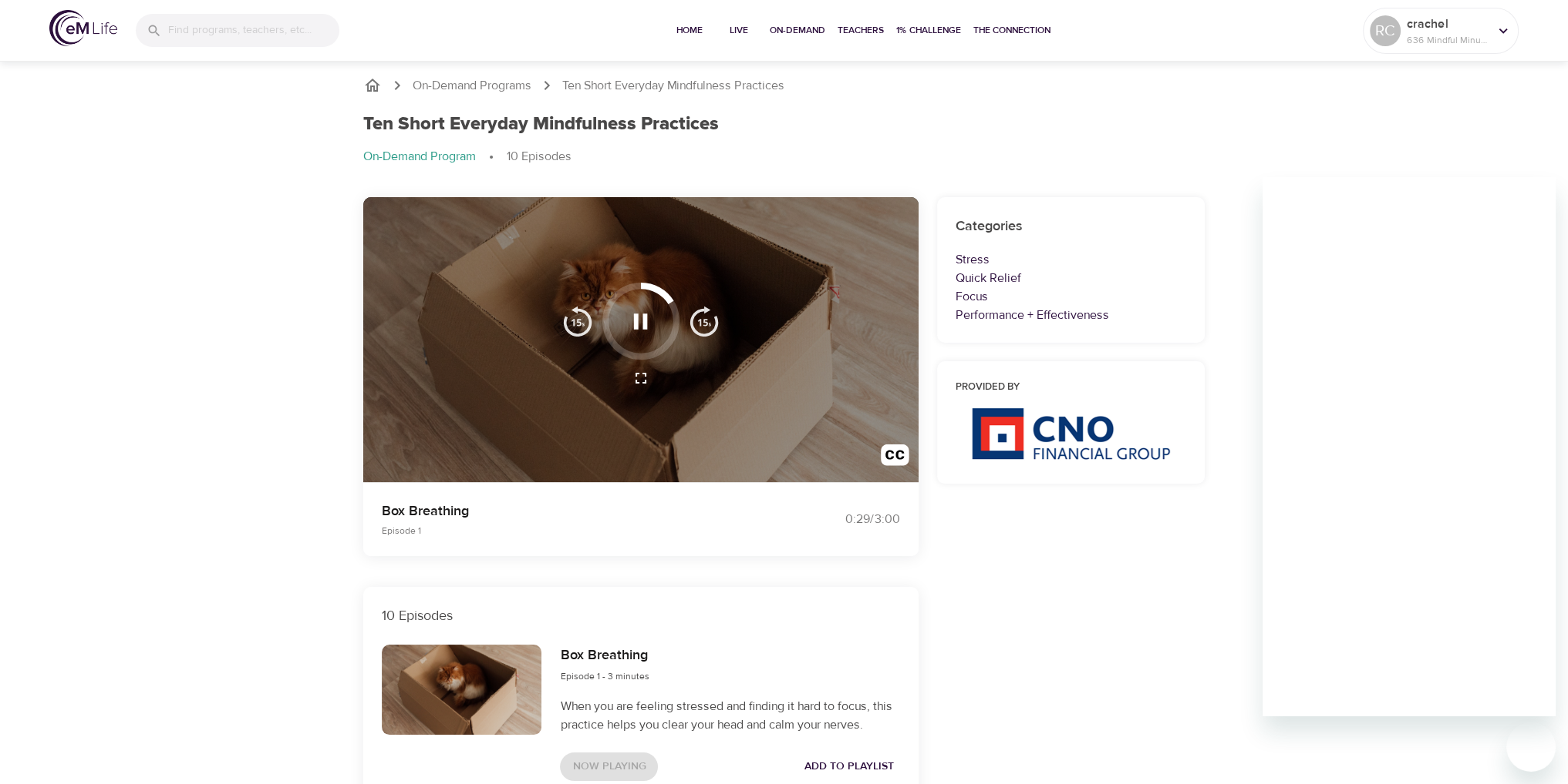
click at [1221, 138] on div "On-Demand Programs Ten Short Everyday Mindfulness Practices Ten Short Everyday …" at bounding box center [784, 127] width 879 height 140
